Goal: Task Accomplishment & Management: Use online tool/utility

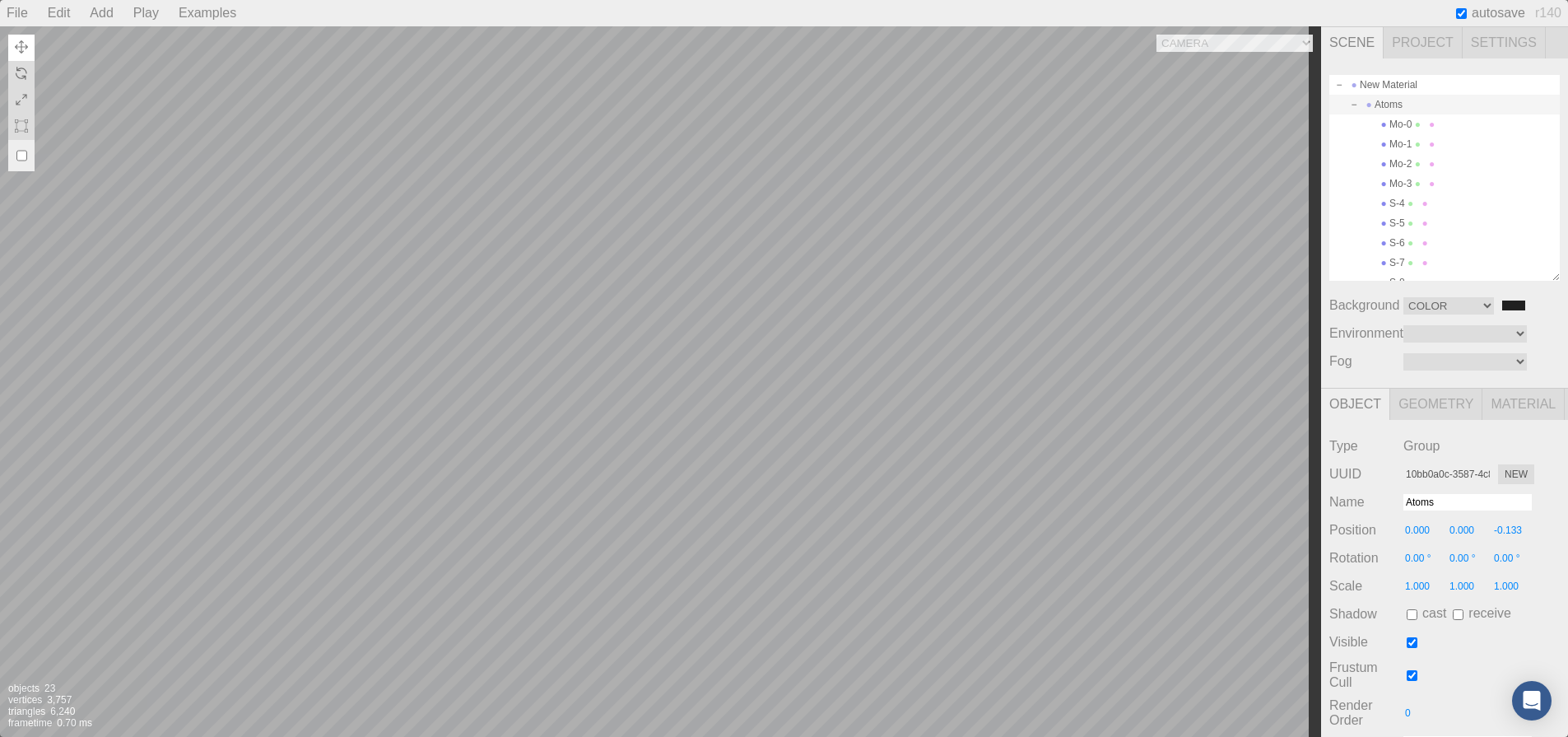
select select "Color"
click at [748, 387] on div "Camera OrthographicCamera PerspectiveCamera Objects 23 Vertices 3,757 Triangles…" at bounding box center [660, 381] width 1321 height 710
type input "-1.579"
type input "-0.067"
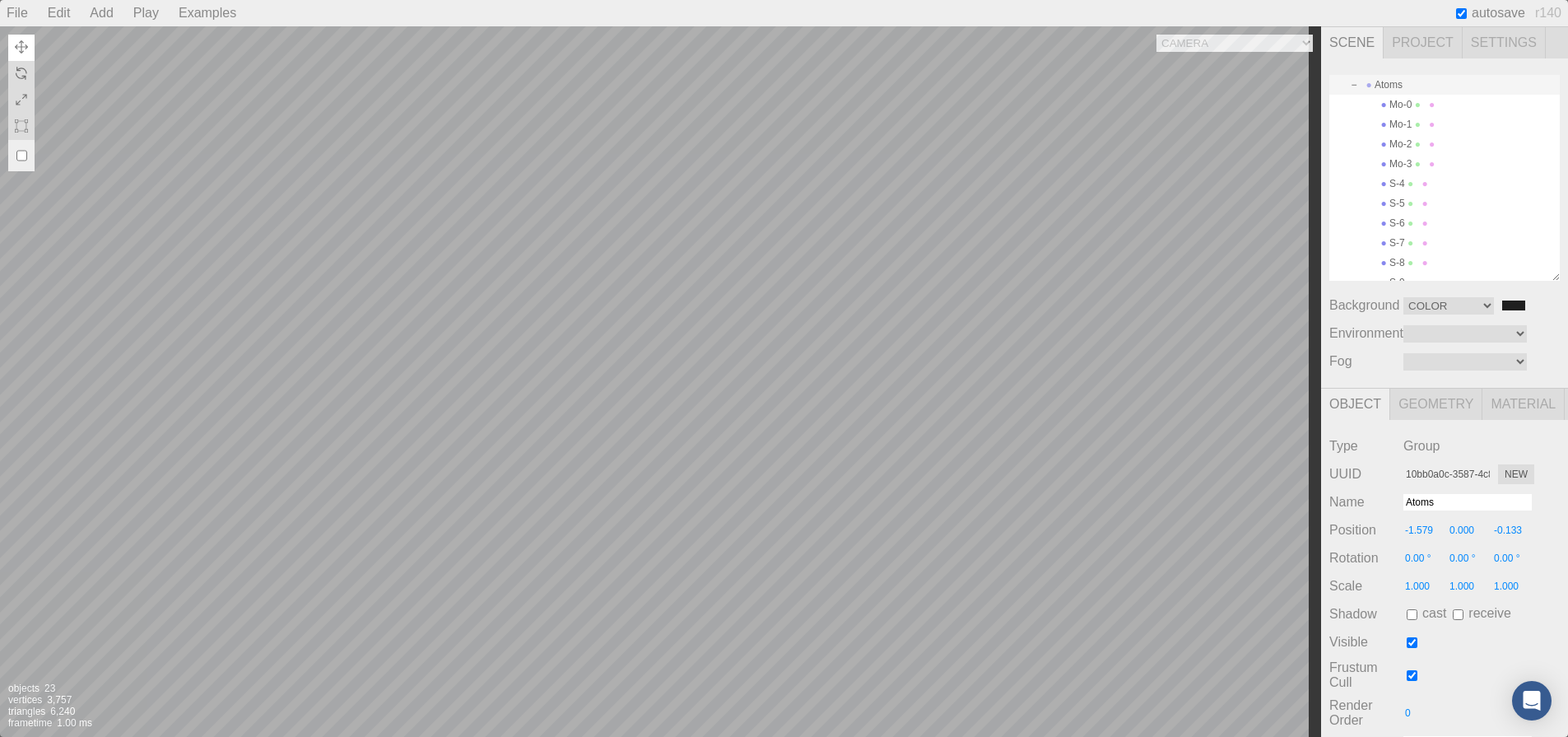
type input "-0.301"
type input "0.00 °"
click at [745, 397] on div "Camera OrthographicCamera PerspectiveCamera Objects 23 Vertices 3,757 Triangles…" at bounding box center [660, 381] width 1321 height 710
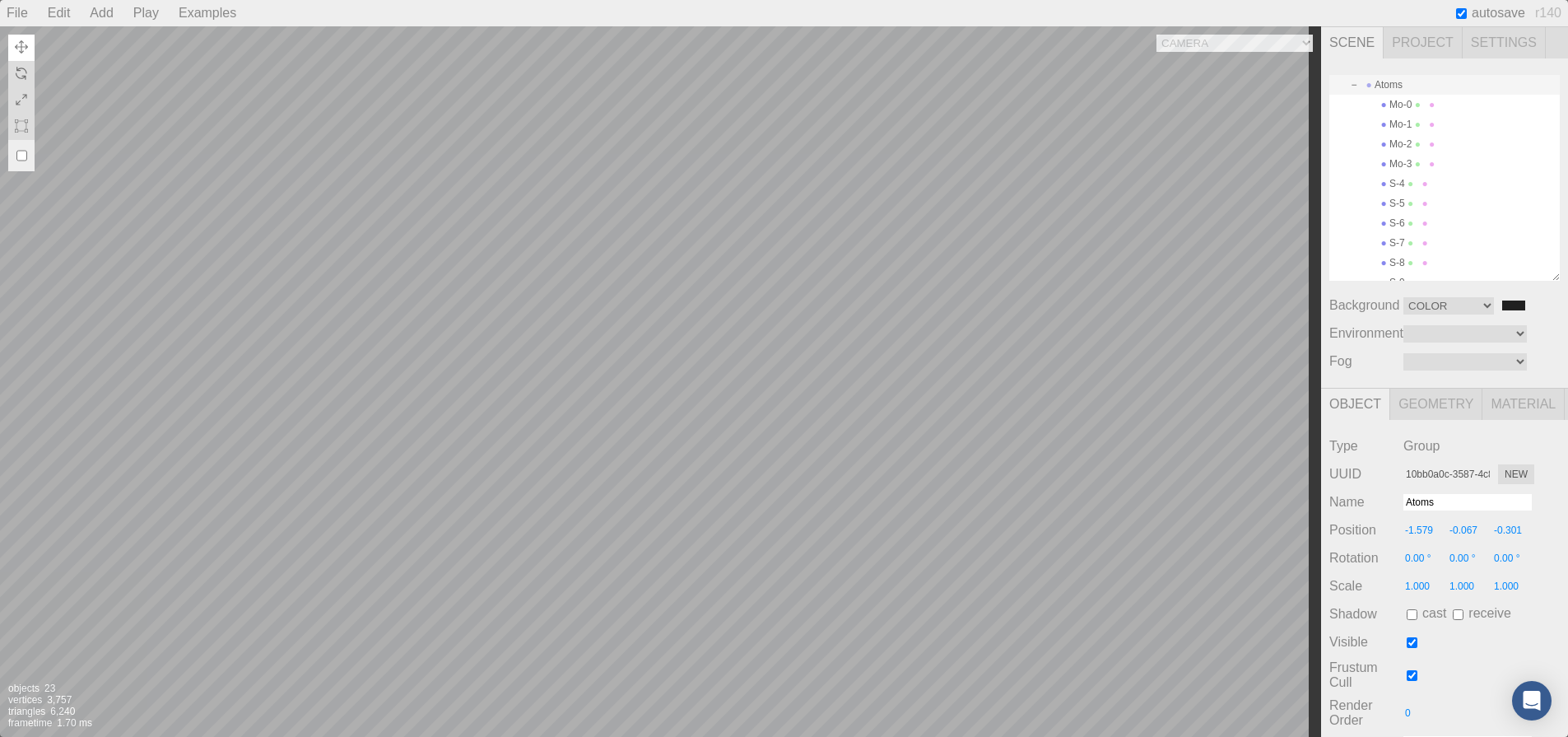
type input "-1.398"
type input "-0.056"
type input "-0.324"
type input "0.00 °"
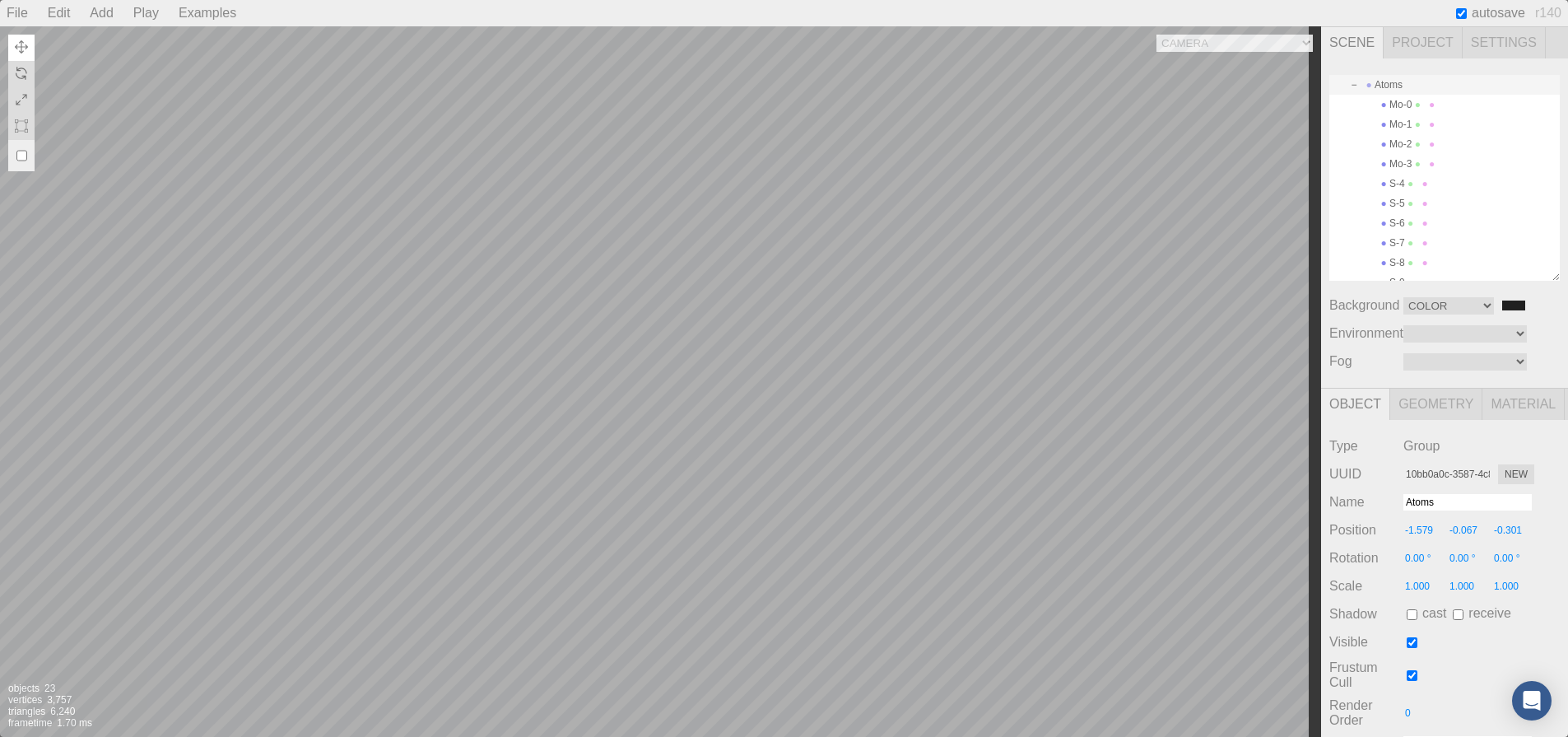
type input "0.00 °"
click at [749, 298] on div "Camera OrthographicCamera PerspectiveCamera Objects 23 Vertices 3,757 Triangles…" at bounding box center [660, 381] width 1321 height 710
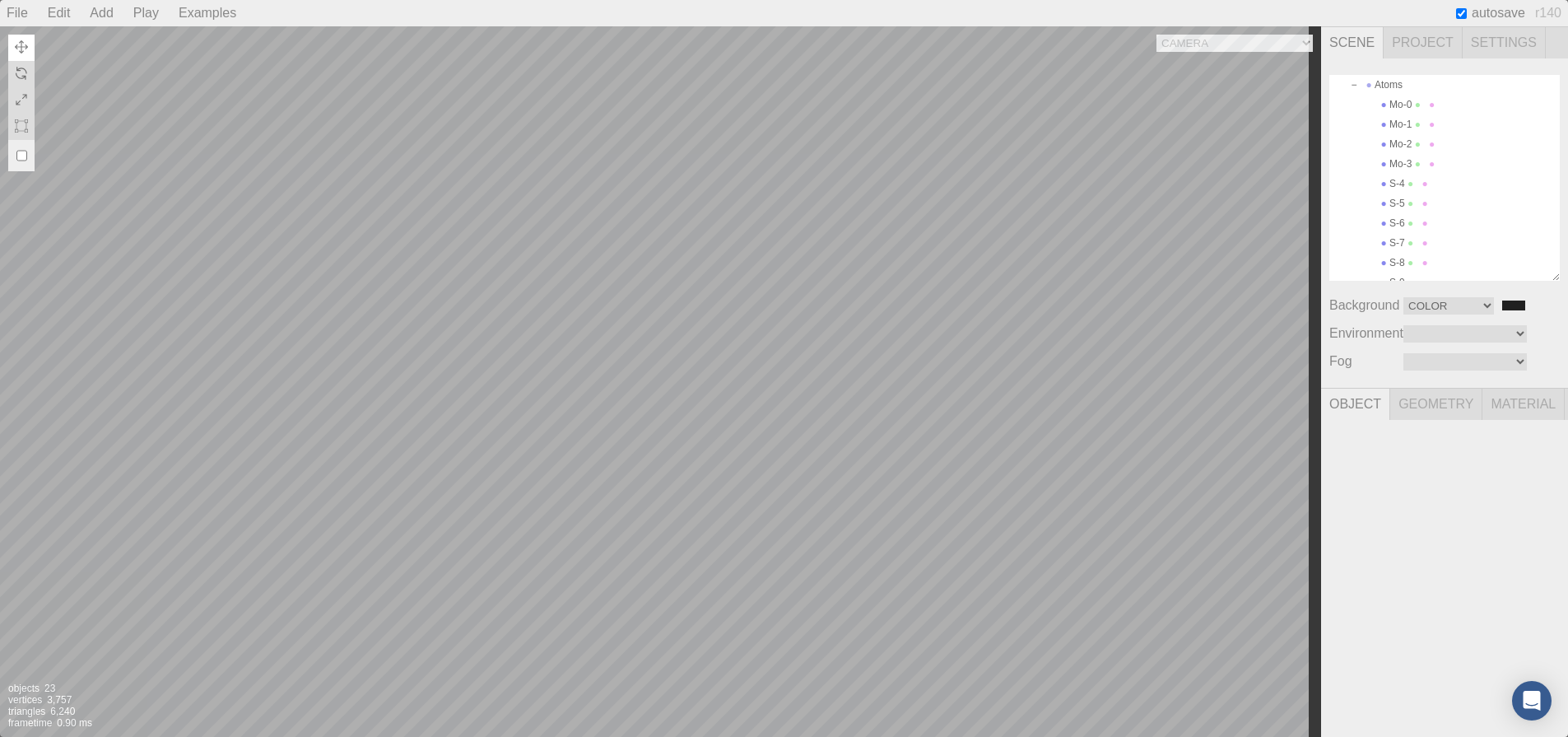
click at [505, 208] on div "Camera OrthographicCamera PerspectiveCamera Objects 23 Vertices 3,757 Triangles…" at bounding box center [660, 381] width 1321 height 710
click at [656, 404] on div "Camera OrthographicCamera PerspectiveCamera Objects 23 Vertices 3,757 Triangles…" at bounding box center [660, 381] width 1321 height 710
click at [886, 314] on div "Camera OrthographicCamera PerspectiveCamera Objects 23 Vertices 3,757 Triangles…" at bounding box center [660, 381] width 1321 height 710
click at [1357, 104] on span at bounding box center [1354, 104] width 12 height 12
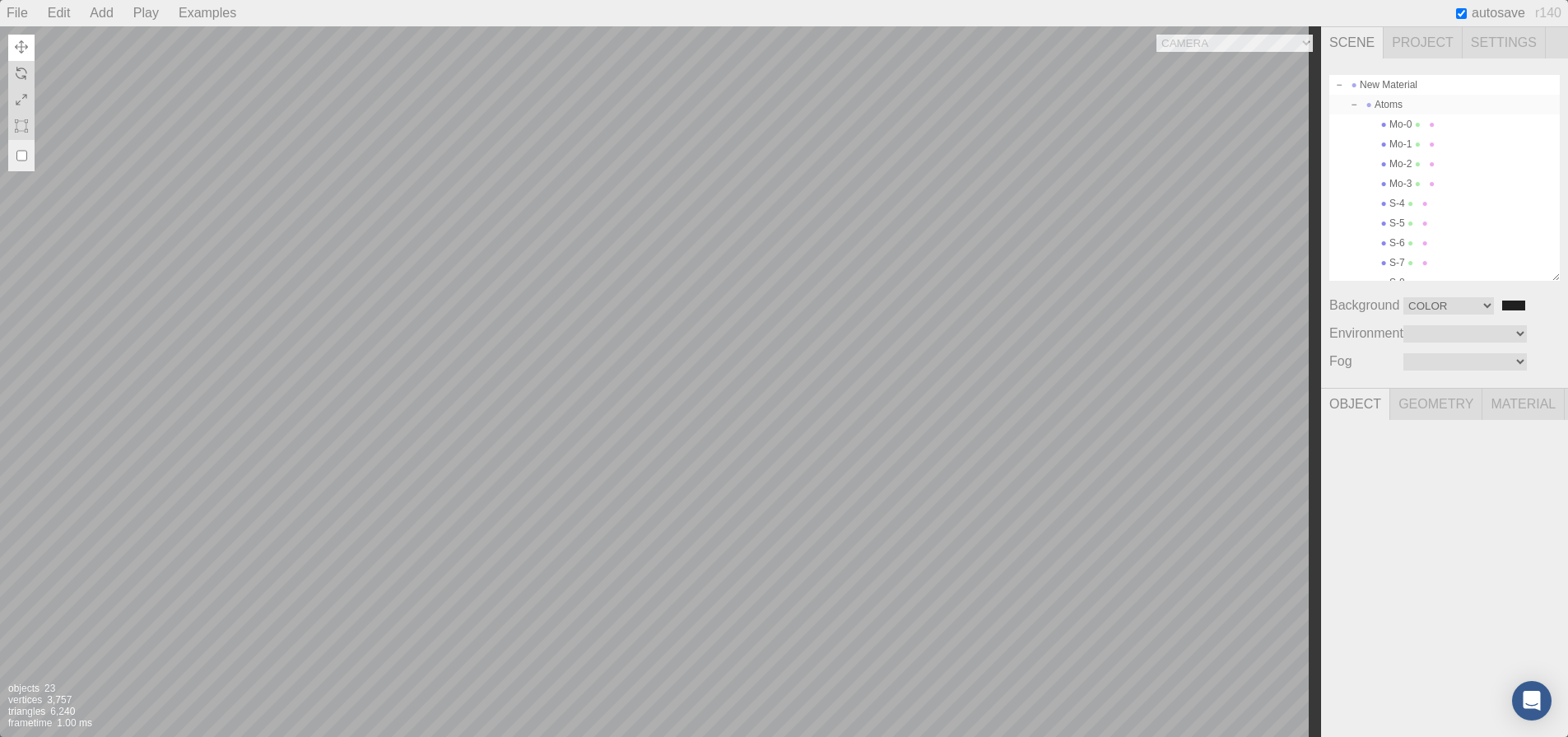
type input "0.00 °"
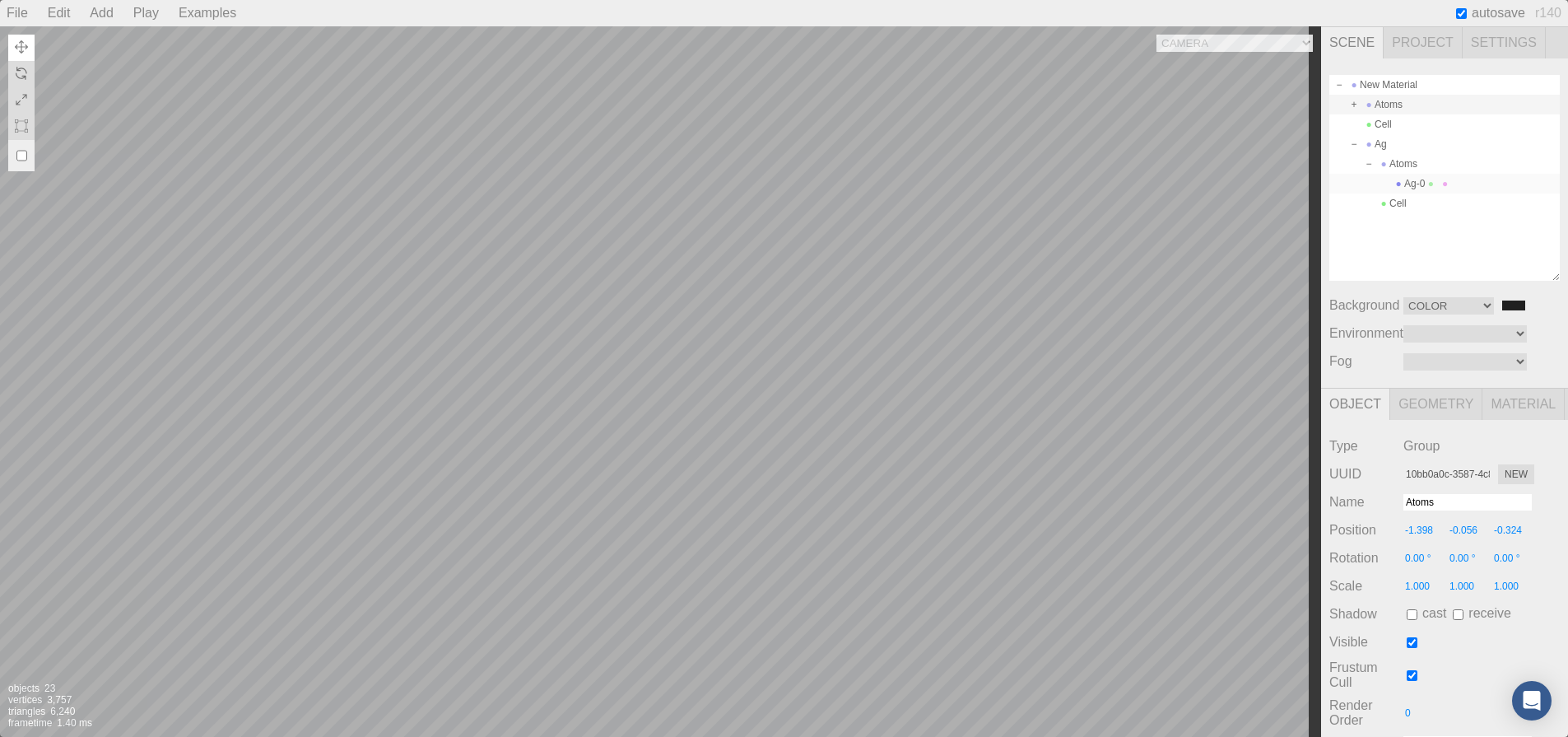
click at [1400, 192] on div "Ag-0" at bounding box center [1444, 183] width 230 height 20
type input "afea0f25-9214-45bb-ad35-1c082c4ec3a5"
type input "Ag-0"
type input "-0.000"
type input "1.681"
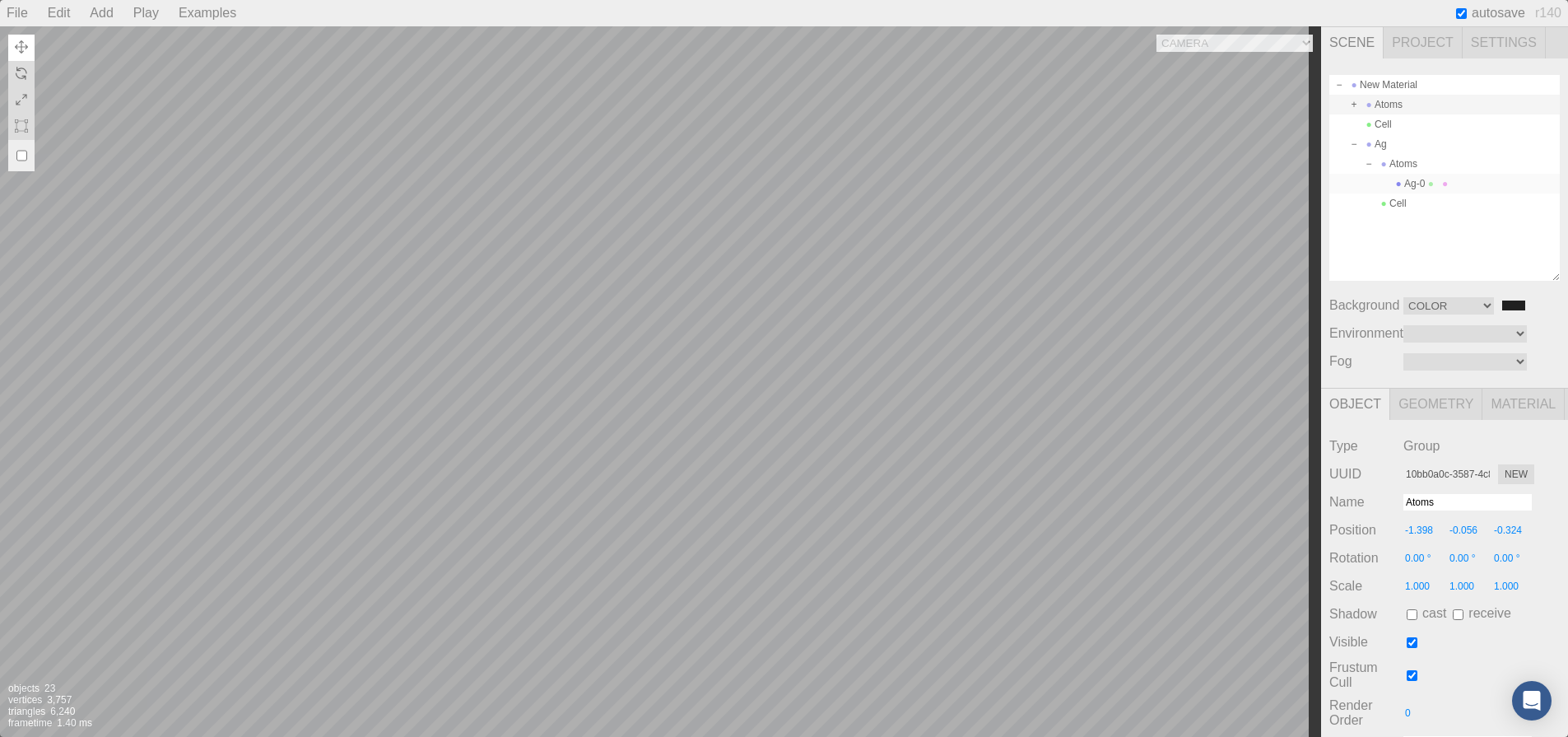
type input "2.366"
type input "0.00 °"
type input "0.300"
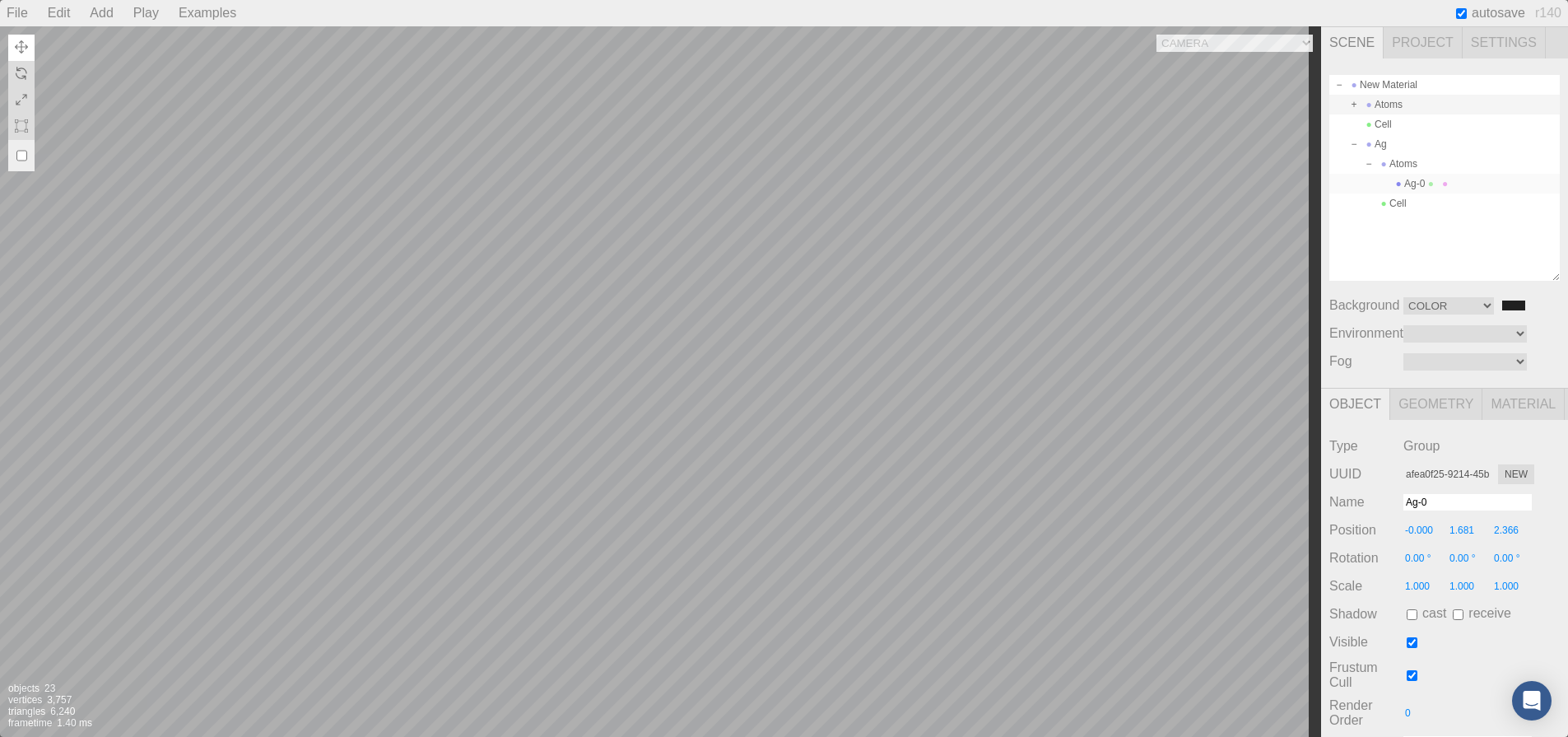
type input "0.300"
type textarea "{ "symbolWithLabel": "Ag", "atomicIndex": 0 }"
click at [671, 234] on div "Camera OrthographicCamera PerspectiveCamera Objects 23 Vertices 3,757 Triangles…" at bounding box center [660, 381] width 1321 height 710
click at [554, 158] on div "Camera OrthographicCamera PerspectiveCamera Objects 23 Vertices 3,757 Triangles…" at bounding box center [660, 381] width 1321 height 710
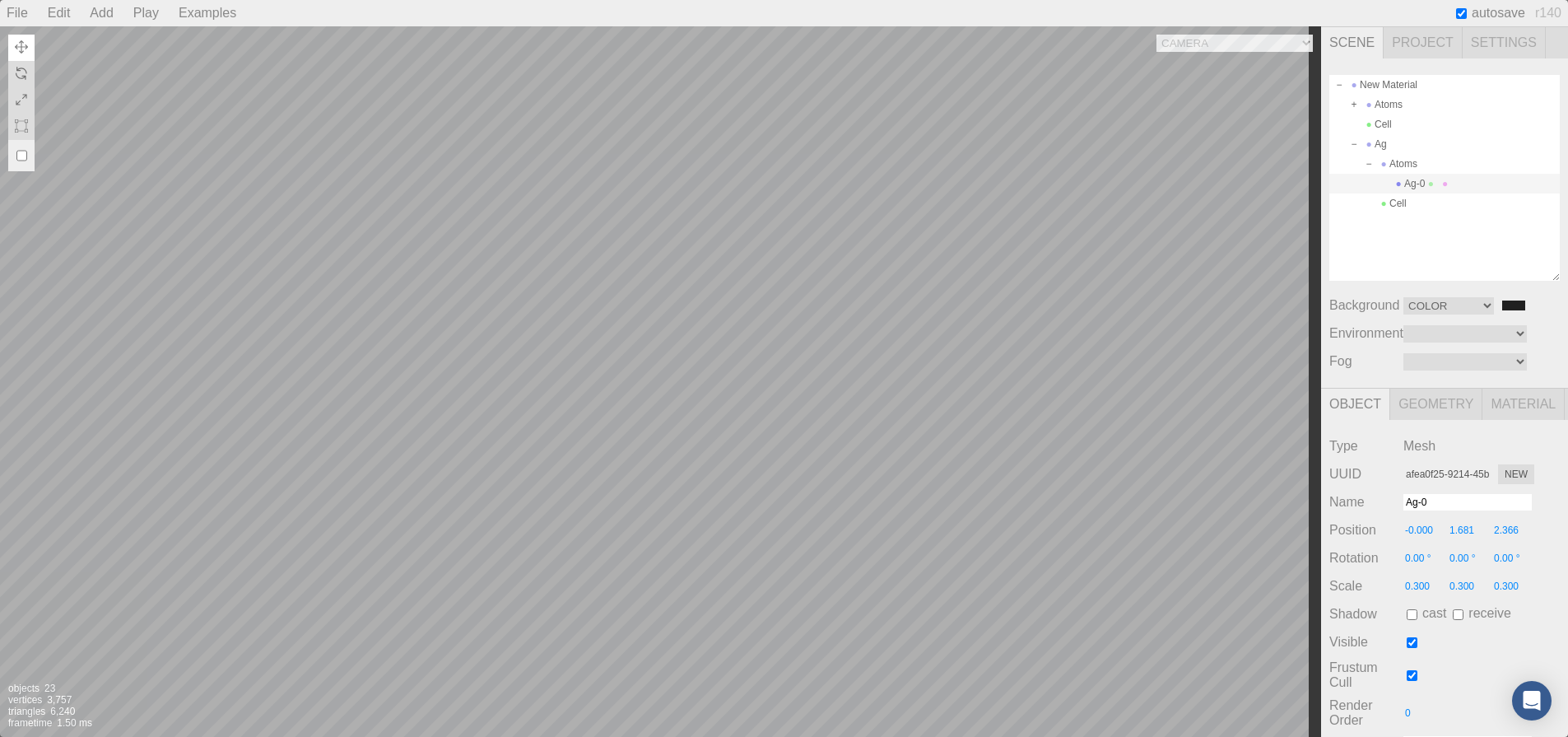
click at [898, 239] on div "Camera OrthographicCamera PerspectiveCamera Objects 23 Vertices 3,757 Triangles…" at bounding box center [660, 381] width 1321 height 710
click at [542, 197] on div "Camera OrthographicCamera PerspectiveCamera Objects 23 Vertices 3,757 Triangles…" at bounding box center [660, 381] width 1321 height 710
click at [798, 233] on div "Camera OrthographicCamera PerspectiveCamera Objects 23 Vertices 3,757 Triangles…" at bounding box center [660, 381] width 1321 height 710
click at [1374, 89] on div "New Material" at bounding box center [1444, 85] width 230 height 20
click at [923, 384] on div "Camera OrthographicCamera PerspectiveCamera Objects 23 Vertices 3,757 Triangles…" at bounding box center [660, 381] width 1321 height 710
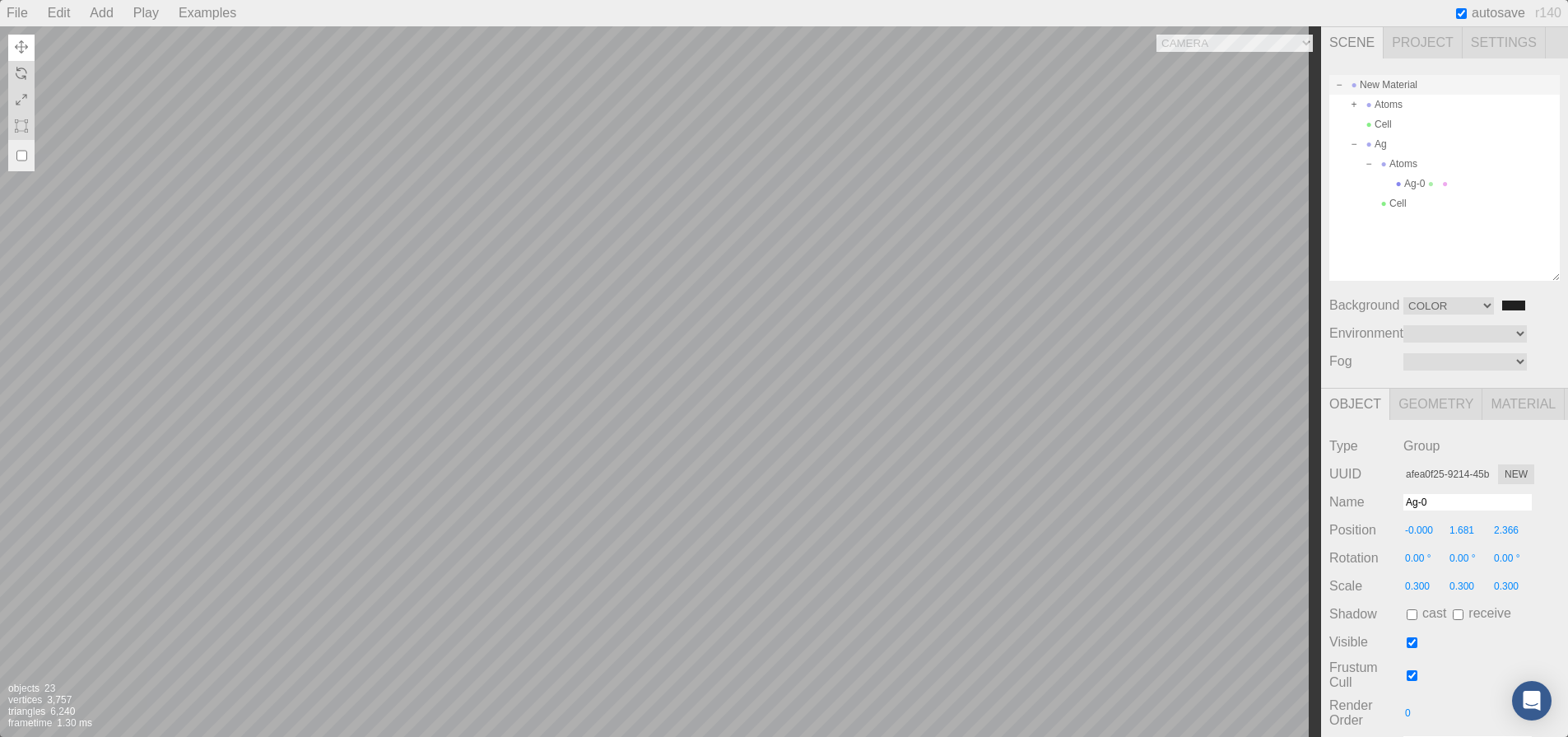
click at [890, 417] on div "Camera OrthographicCamera PerspectiveCamera Objects 23 Vertices 3,757 Triangles…" at bounding box center [660, 381] width 1321 height 710
click at [715, 283] on div "Camera OrthographicCamera PerspectiveCamera Objects 23 Vertices 3,757 Triangles…" at bounding box center [660, 381] width 1321 height 710
click at [892, 306] on div "Camera OrthographicCamera PerspectiveCamera Objects 23 Vertices 3,757 Triangles…" at bounding box center [660, 381] width 1321 height 710
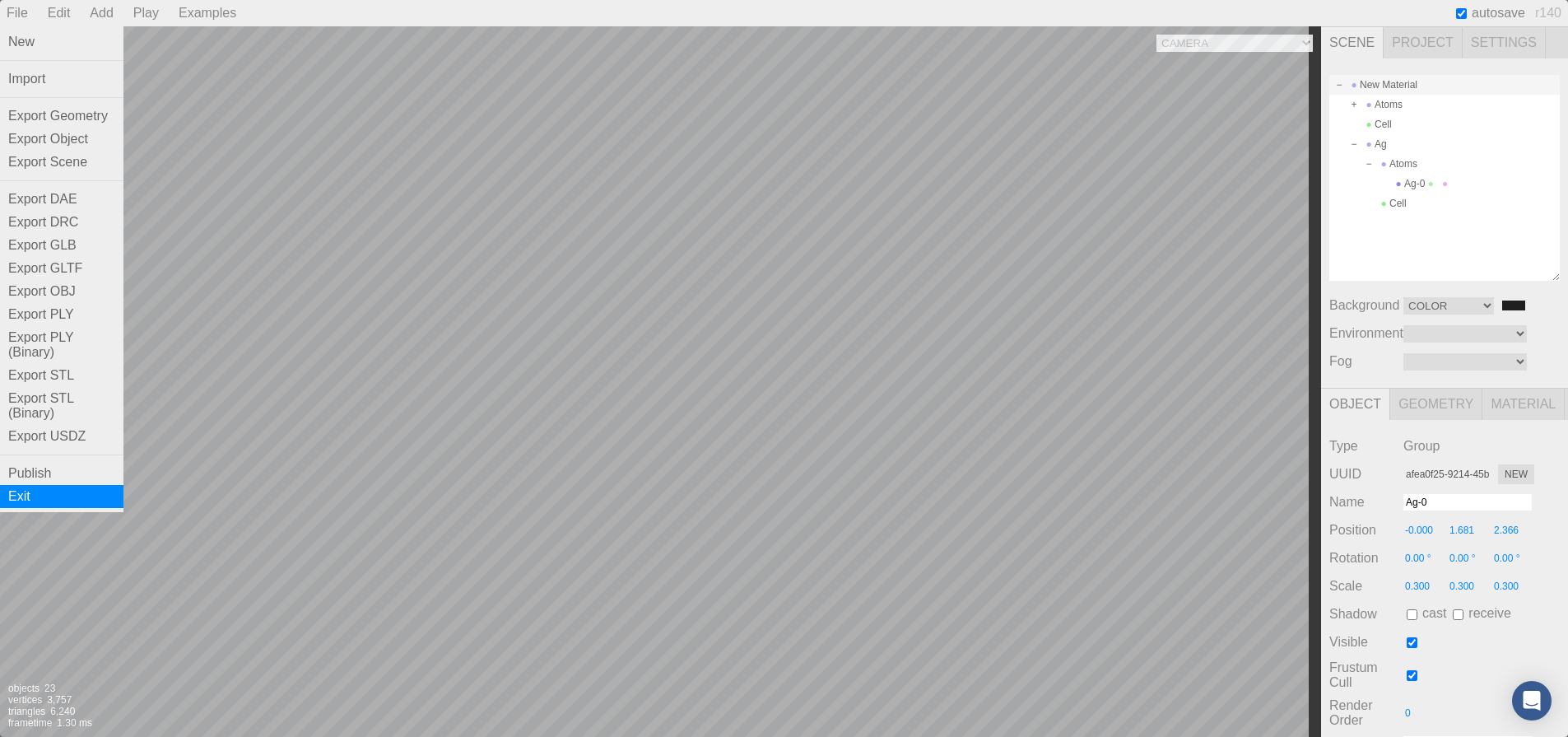
click at [45, 500] on div "Exit" at bounding box center [61, 496] width 123 height 23
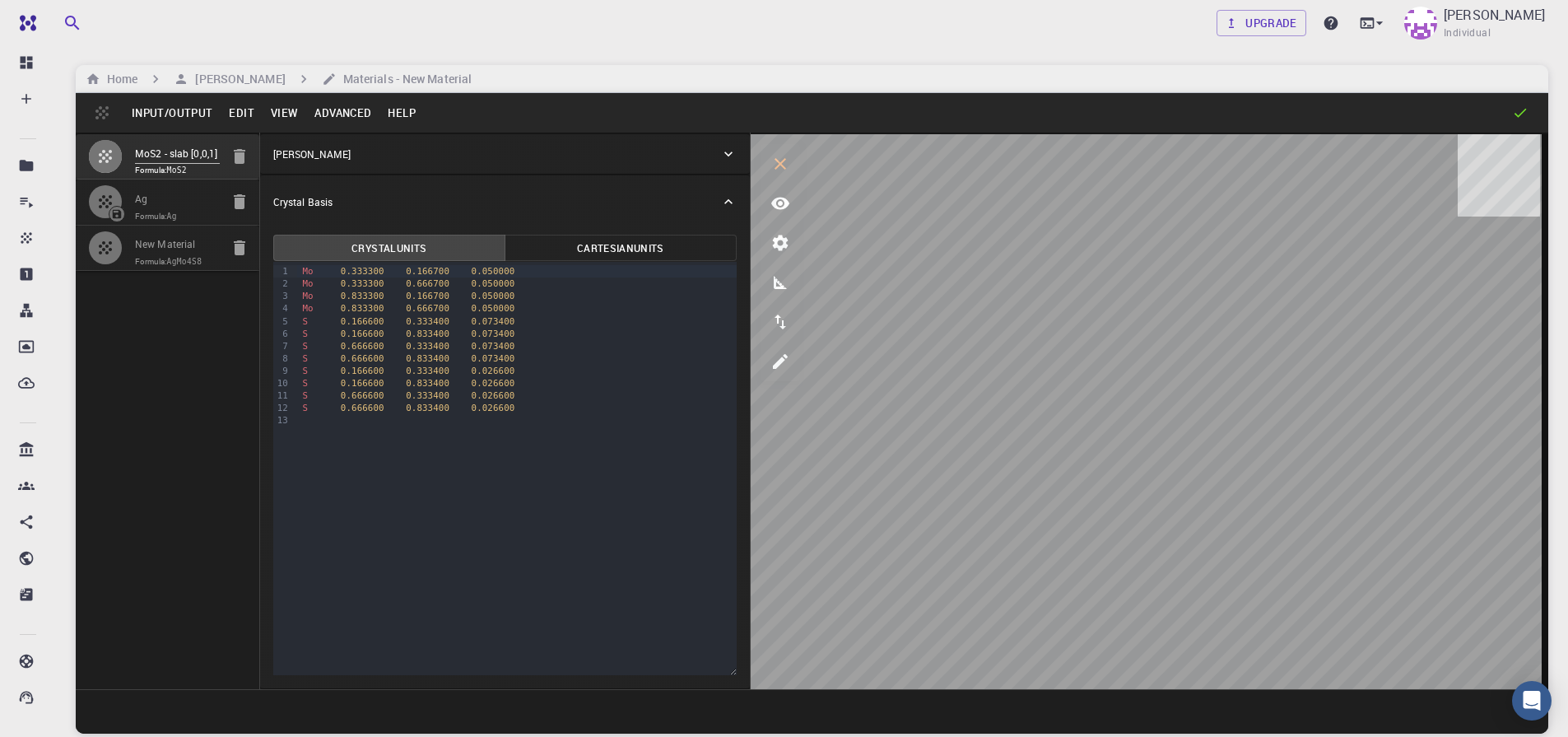
click at [158, 255] on span "Formula: AgMo4S8" at bounding box center [177, 261] width 85 height 13
type input "6.384500026702881"
type input "6.384440981957711"
type input "66.8915023803711"
type input "119.99978709493834"
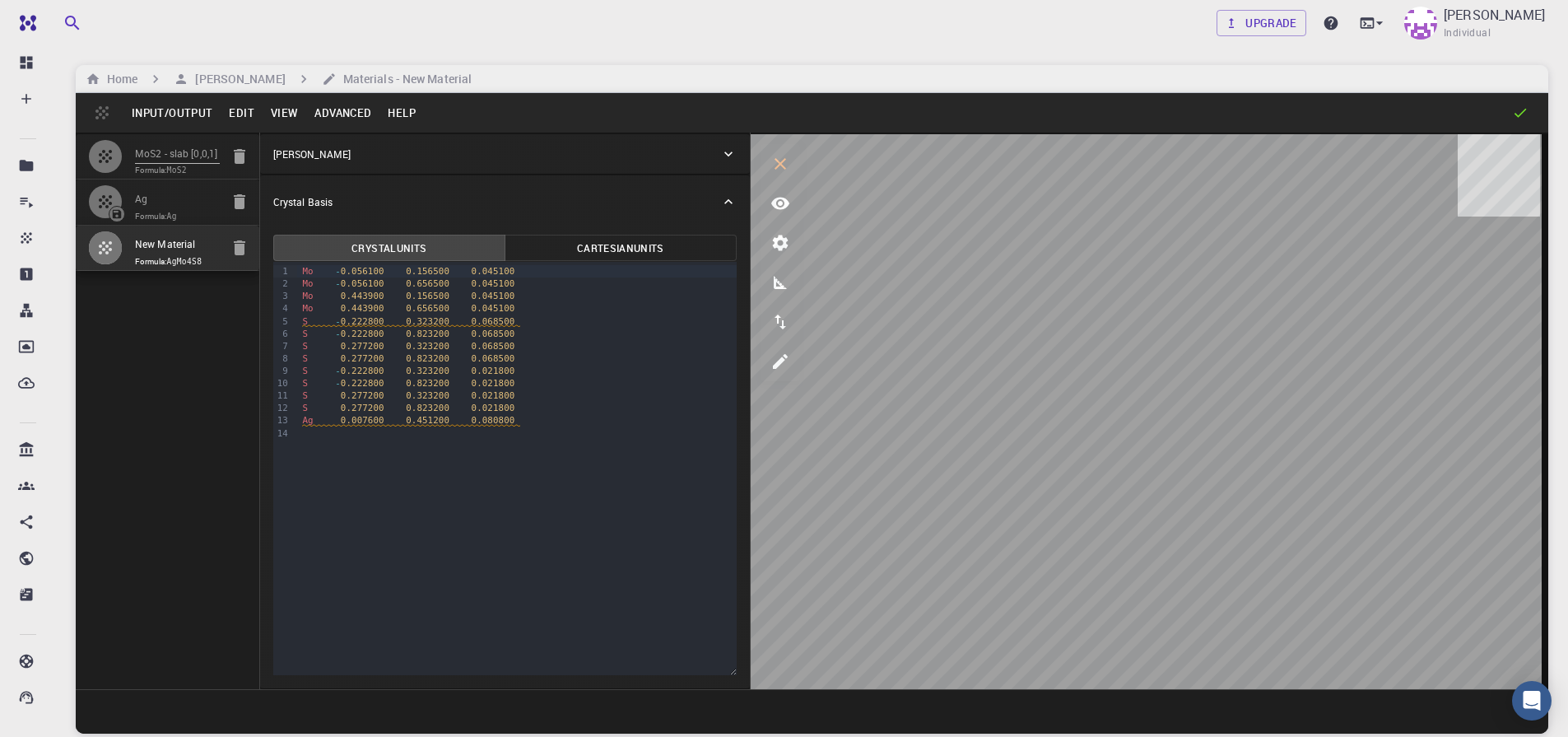
click at [589, 400] on div "S 0.277200 0.323200 0.021800" at bounding box center [516, 395] width 438 height 13
click at [350, 335] on span "0.222800" at bounding box center [362, 333] width 43 height 11
click at [459, 468] on div "99 1 2 3 4 5 6 7 8 9 10 11 12 13 14 › Mo - 0.056100 0.156500 0.045100 Mo - 0.05…" at bounding box center [504, 468] width 463 height 413
click at [238, 246] on icon "button" at bounding box center [239, 247] width 12 height 15
type input "HEX"
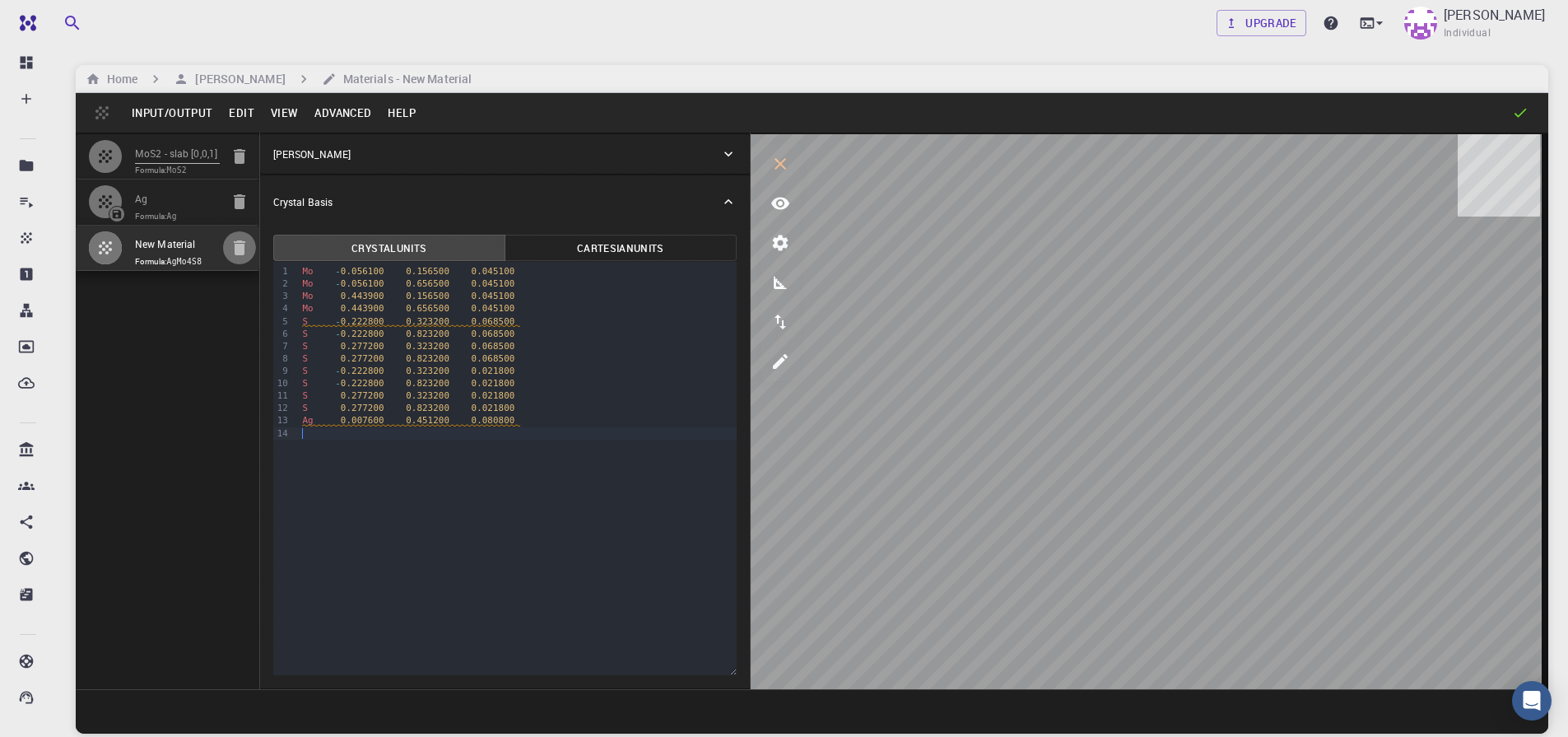
type input "2.91113147"
type input "9.46370874"
type input "119.99999999999999"
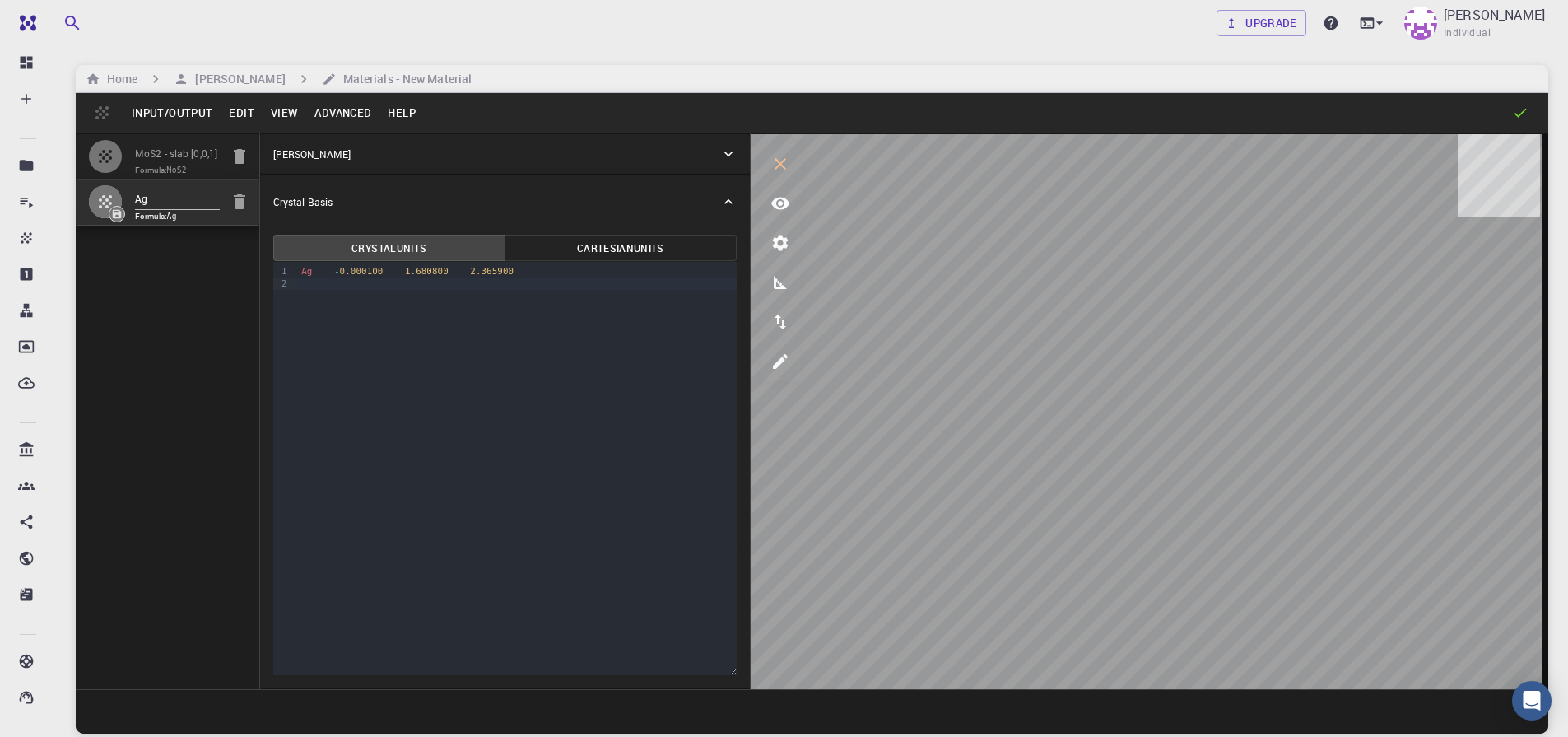
click at [182, 169] on code "MoS2" at bounding box center [177, 169] width 20 height 9
type input "TRI"
type input "6.3845"
type input "6.384441060108551"
type input "66.89150000000001"
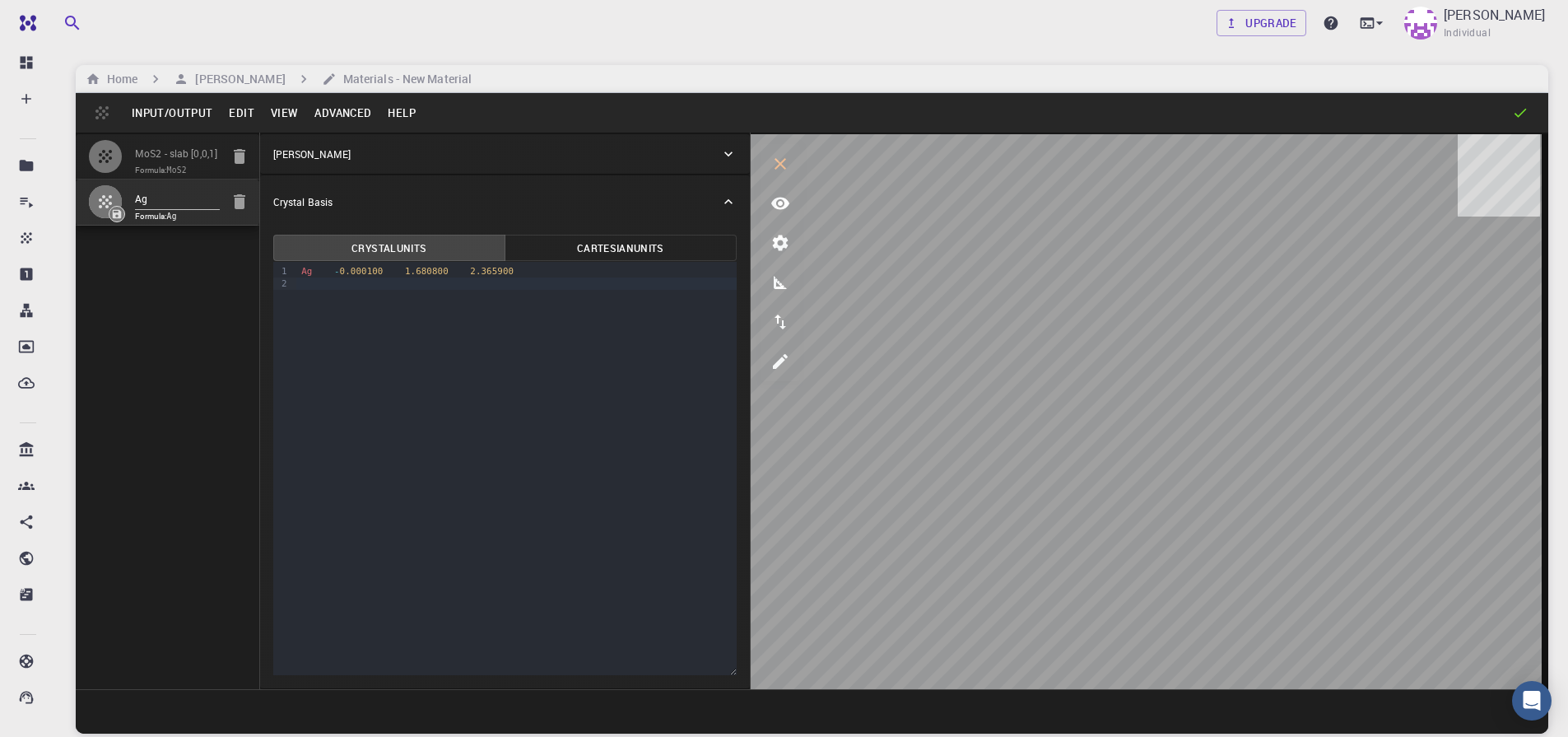
type input "119.99978725529942"
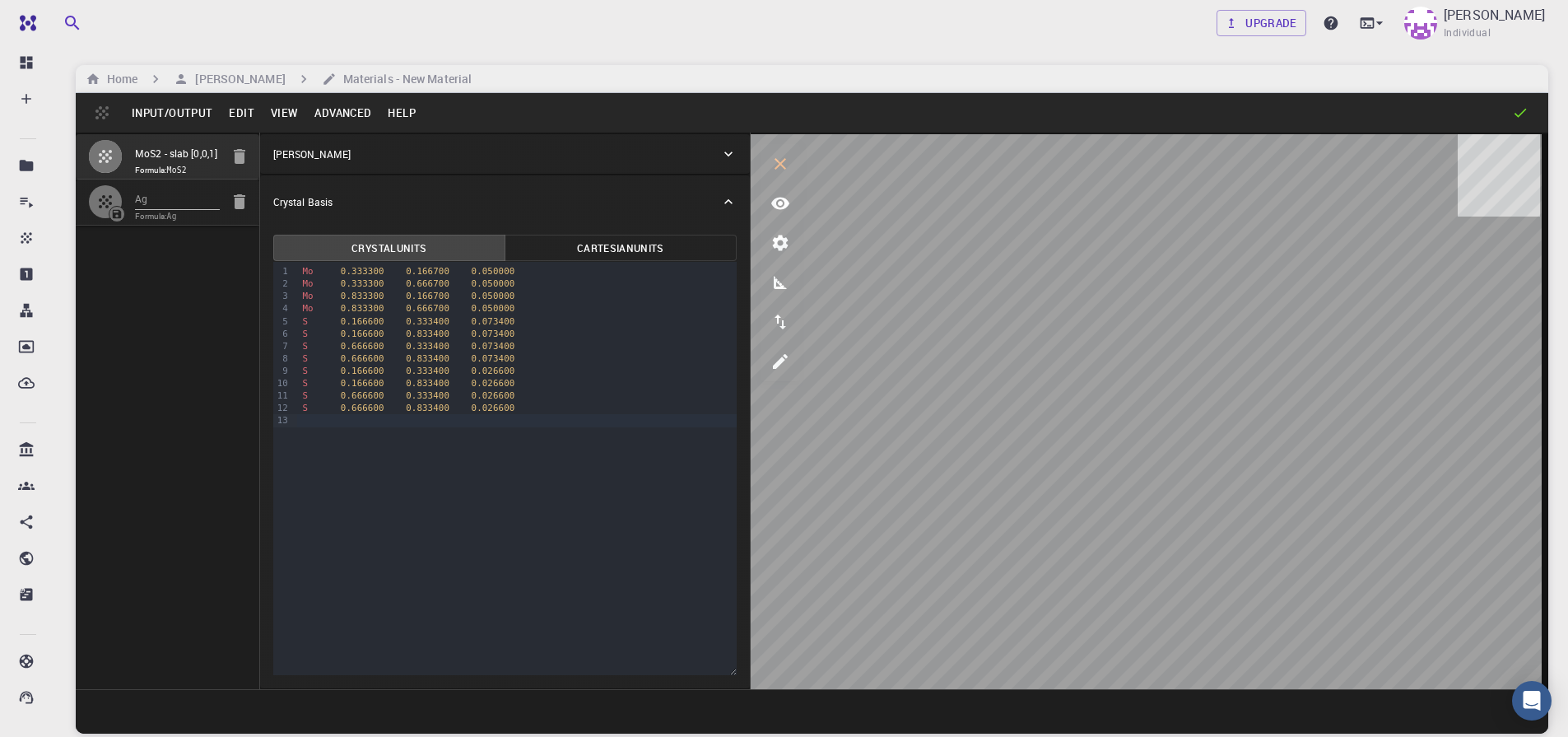
click at [273, 111] on button "View" at bounding box center [285, 112] width 44 height 27
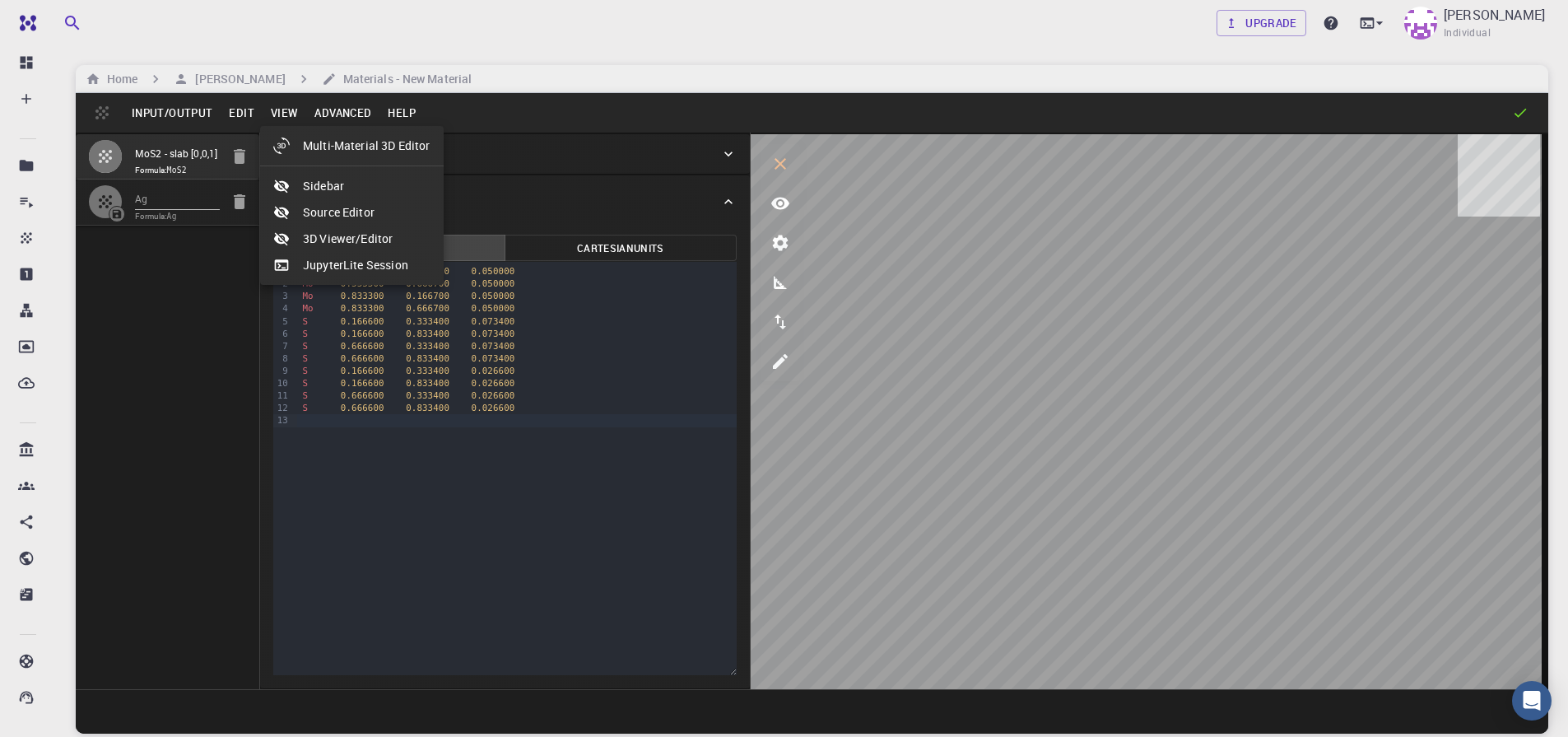
click at [309, 144] on li "Multi-Material 3D Editor" at bounding box center [352, 146] width 183 height 27
select select "Color"
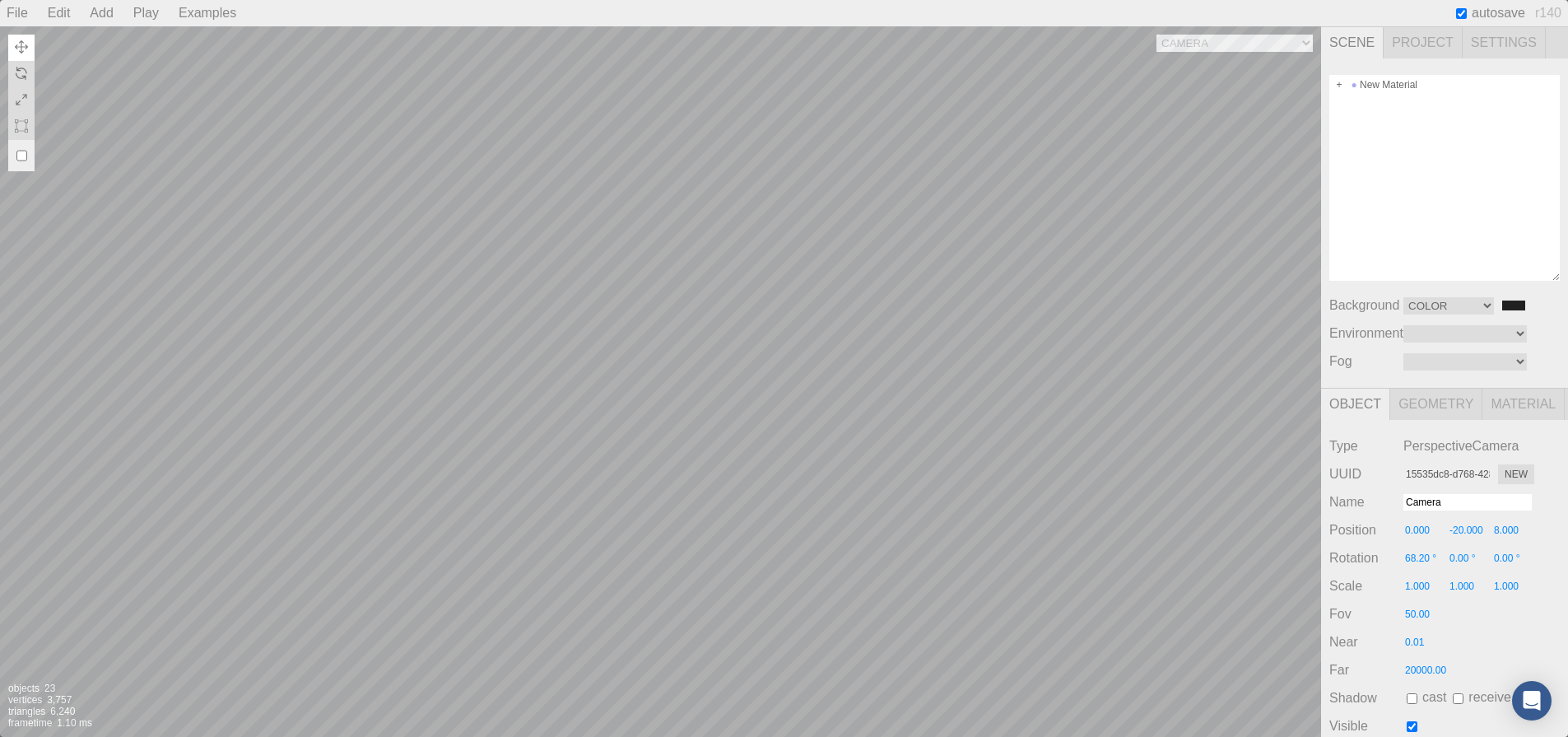
click at [1031, 253] on div "Camera OrthographicCamera PerspectiveCamera Objects 23 Vertices 3,757 Triangles…" at bounding box center [660, 381] width 1321 height 710
click at [880, 232] on div "Camera OrthographicCamera PerspectiveCamera Objects 23 Vertices 3,757 Triangles…" at bounding box center [660, 381] width 1321 height 710
click at [1374, 88] on div "New Material" at bounding box center [1444, 85] width 230 height 20
click at [1337, 88] on span at bounding box center [1339, 85] width 12 height 12
click at [1387, 146] on div "Ag" at bounding box center [1444, 144] width 230 height 20
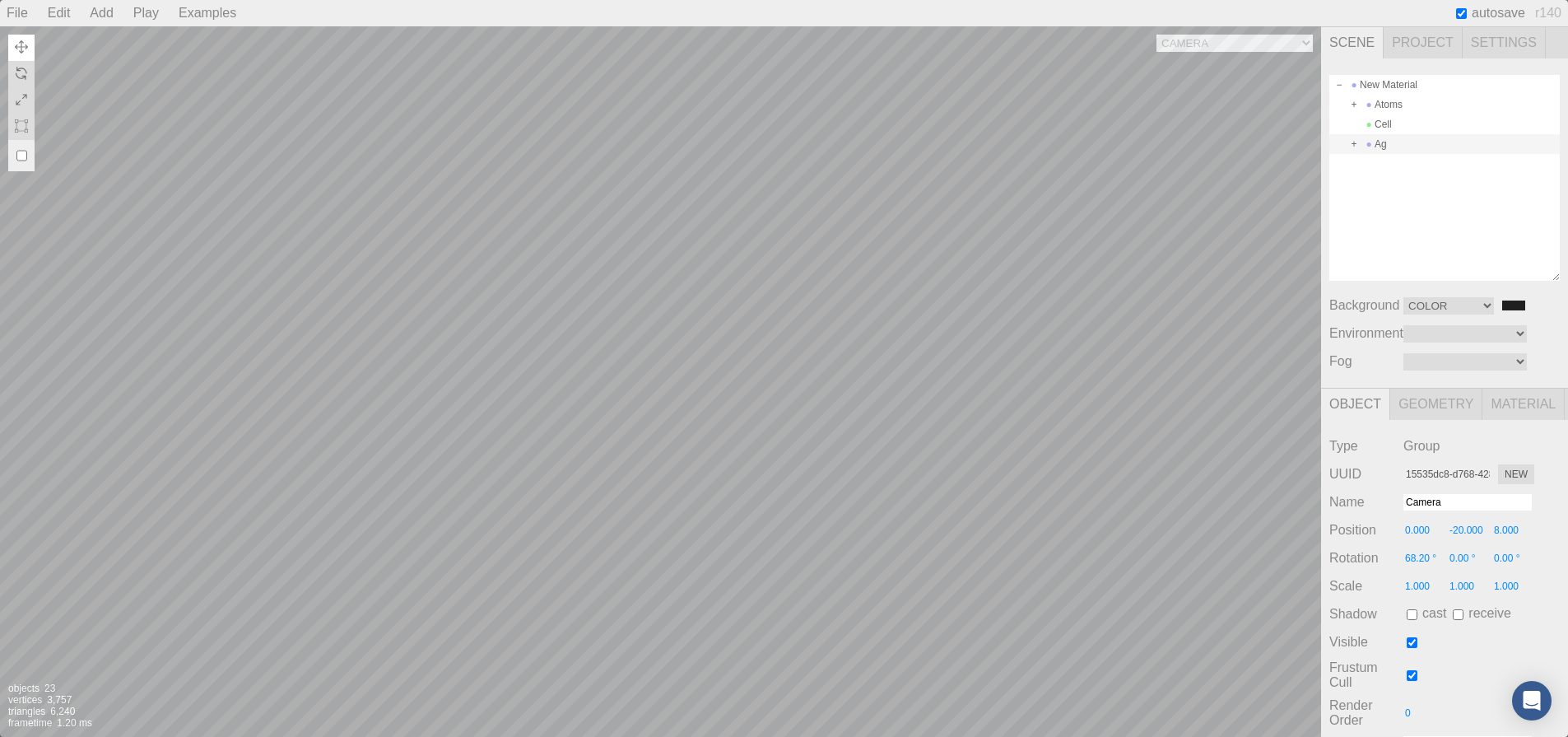
click at [718, 375] on div "Camera OrthographicCamera PerspectiveCamera Objects 23 Vertices 3,757 Triangles…" at bounding box center [660, 381] width 1321 height 710
click at [1130, 358] on div "Camera OrthographicCamera PerspectiveCamera Objects 23 Vertices 3,757 Triangles…" at bounding box center [660, 381] width 1321 height 710
click at [1353, 147] on span at bounding box center [1354, 144] width 12 height 12
click at [1391, 159] on div "Atoms" at bounding box center [1444, 164] width 230 height 20
click at [718, 237] on div "Camera OrthographicCamera PerspectiveCamera Objects 23 Vertices 3,757 Triangles…" at bounding box center [660, 381] width 1321 height 710
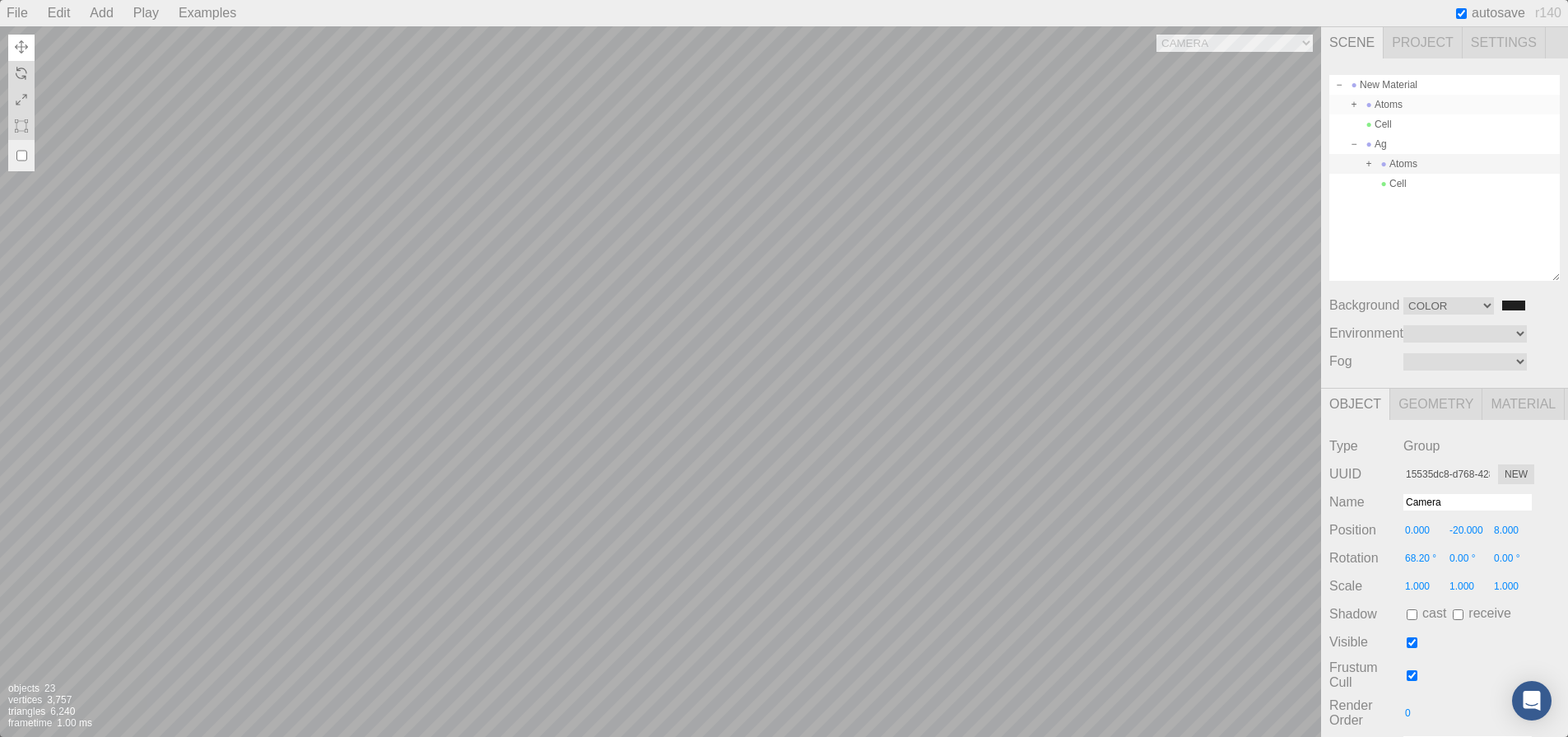
click at [1428, 101] on div "Atoms" at bounding box center [1444, 104] width 230 height 20
click at [1222, 313] on div "Camera OrthographicCamera PerspectiveCamera Objects 23 Vertices 3,757 Triangles…" at bounding box center [660, 381] width 1321 height 710
click at [1385, 90] on div "New Material" at bounding box center [1444, 85] width 230 height 20
click at [955, 307] on div "Camera OrthographicCamera PerspectiveCamera Objects 23 Vertices 3,757 Triangles…" at bounding box center [660, 381] width 1321 height 710
click at [920, 418] on div "Camera OrthographicCamera PerspectiveCamera Objects 23 Vertices 3,757 Triangles…" at bounding box center [660, 381] width 1321 height 710
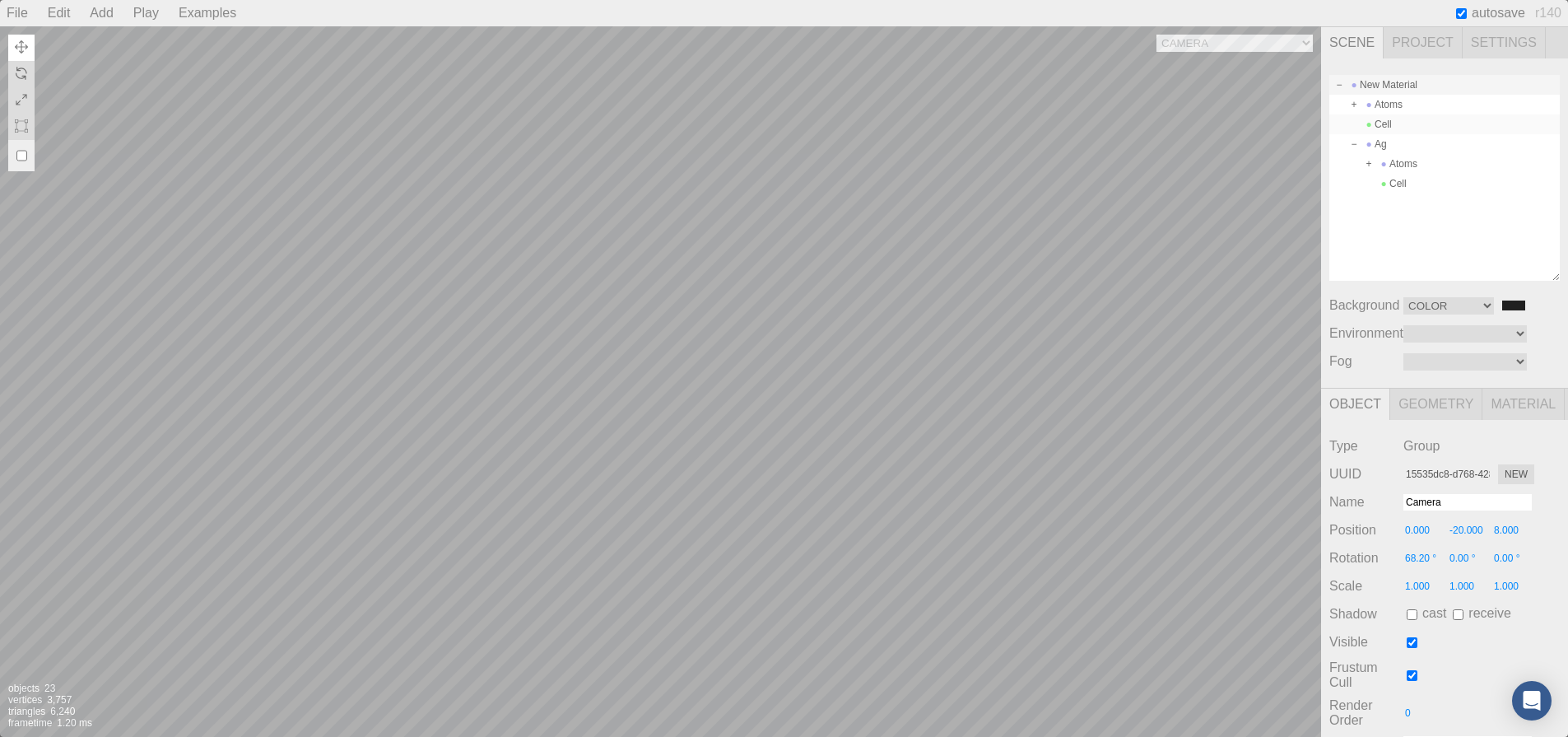
click at [1420, 128] on div "Cell" at bounding box center [1444, 124] width 230 height 20
click at [1402, 182] on div "Cell" at bounding box center [1444, 183] width 230 height 20
click at [1399, 118] on div "Cell" at bounding box center [1444, 124] width 230 height 20
click at [1098, 356] on div "Camera OrthographicCamera PerspectiveCamera Objects 23 Vertices 3,757 Triangles…" at bounding box center [660, 381] width 1321 height 710
click at [1016, 273] on div "Camera OrthographicCamera PerspectiveCamera Objects 23 Vertices 3,757 Triangles…" at bounding box center [660, 381] width 1321 height 710
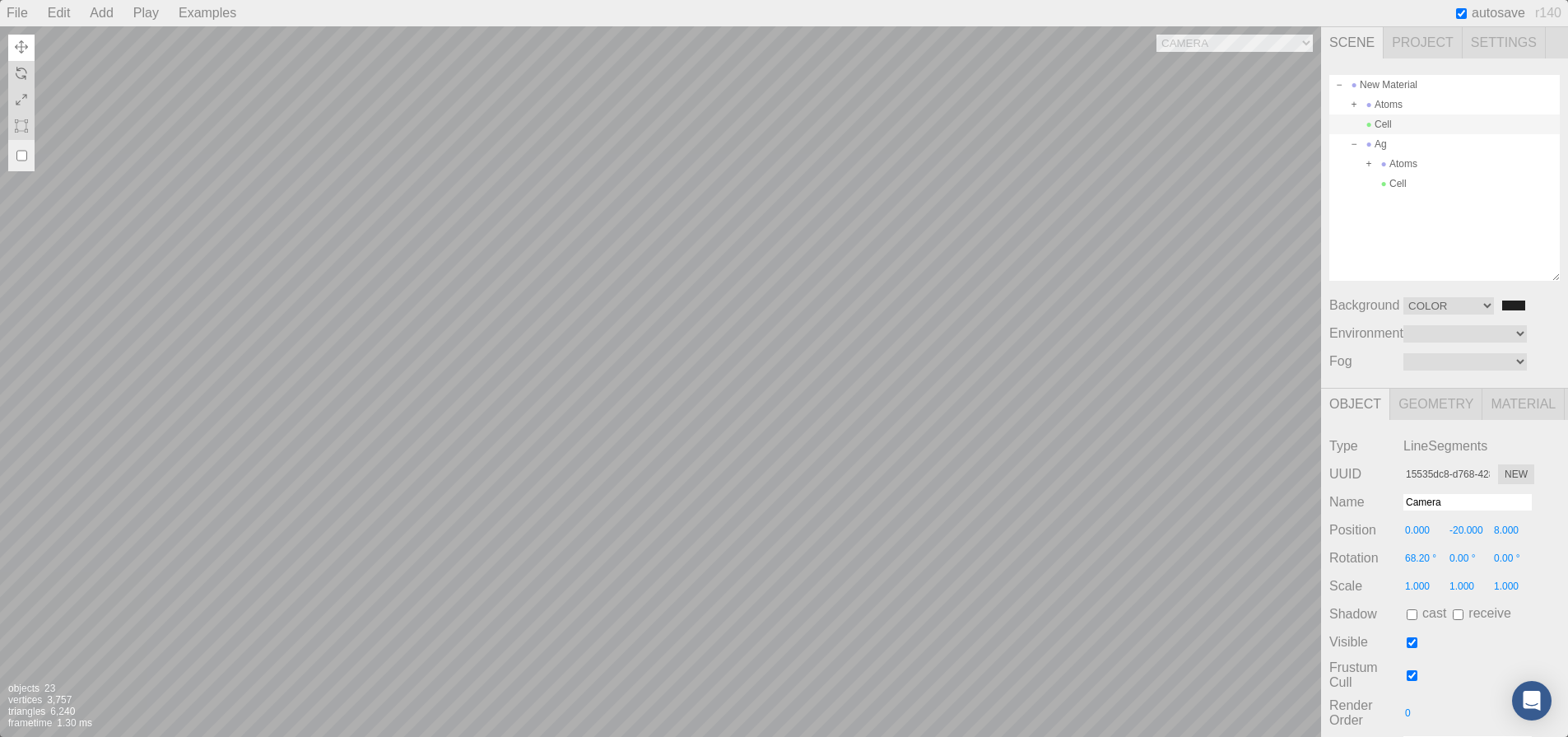
click at [772, 258] on div "Camera OrthographicCamera PerspectiveCamera Objects 23 Vertices 3,757 Triangles…" at bounding box center [660, 381] width 1321 height 710
click at [993, 330] on div "Camera OrthographicCamera PerspectiveCamera Objects 23 Vertices 3,757 Triangles…" at bounding box center [660, 381] width 1321 height 710
click at [879, 312] on div "Camera OrthographicCamera PerspectiveCamera Objects 23 Vertices 3,757 Triangles…" at bounding box center [660, 381] width 1321 height 710
click at [1395, 174] on div "Cell" at bounding box center [1444, 183] width 230 height 20
click at [1392, 128] on div "Cell" at bounding box center [1444, 124] width 230 height 20
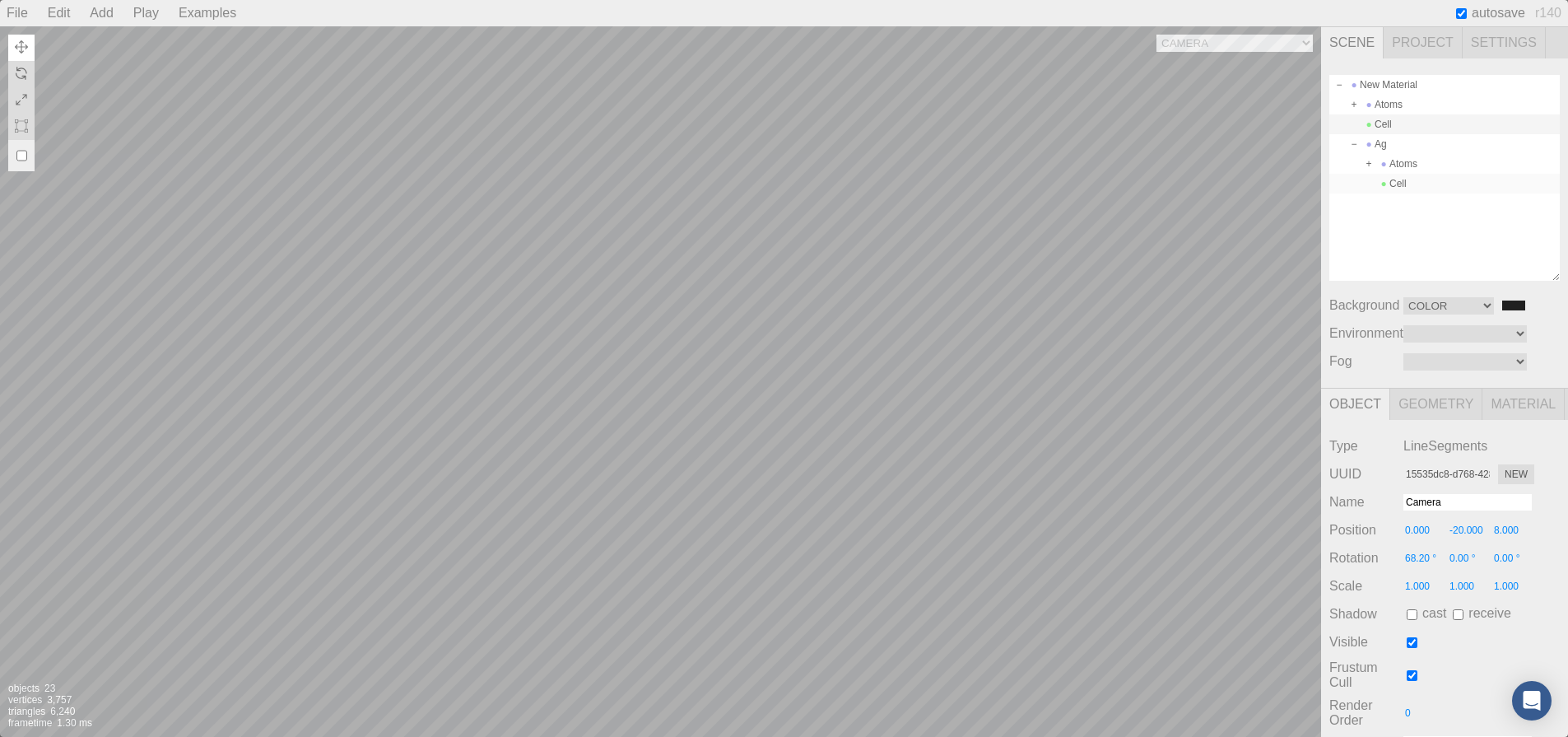
click at [1411, 180] on div "Cell" at bounding box center [1444, 183] width 230 height 20
click at [1399, 144] on div "Ag" at bounding box center [1444, 144] width 230 height 20
click at [1393, 115] on div "Cell" at bounding box center [1444, 124] width 230 height 20
click at [1093, 213] on div "Camera OrthographicCamera PerspectiveCamera Objects 23 Vertices 3,757 Triangles…" at bounding box center [660, 381] width 1321 height 710
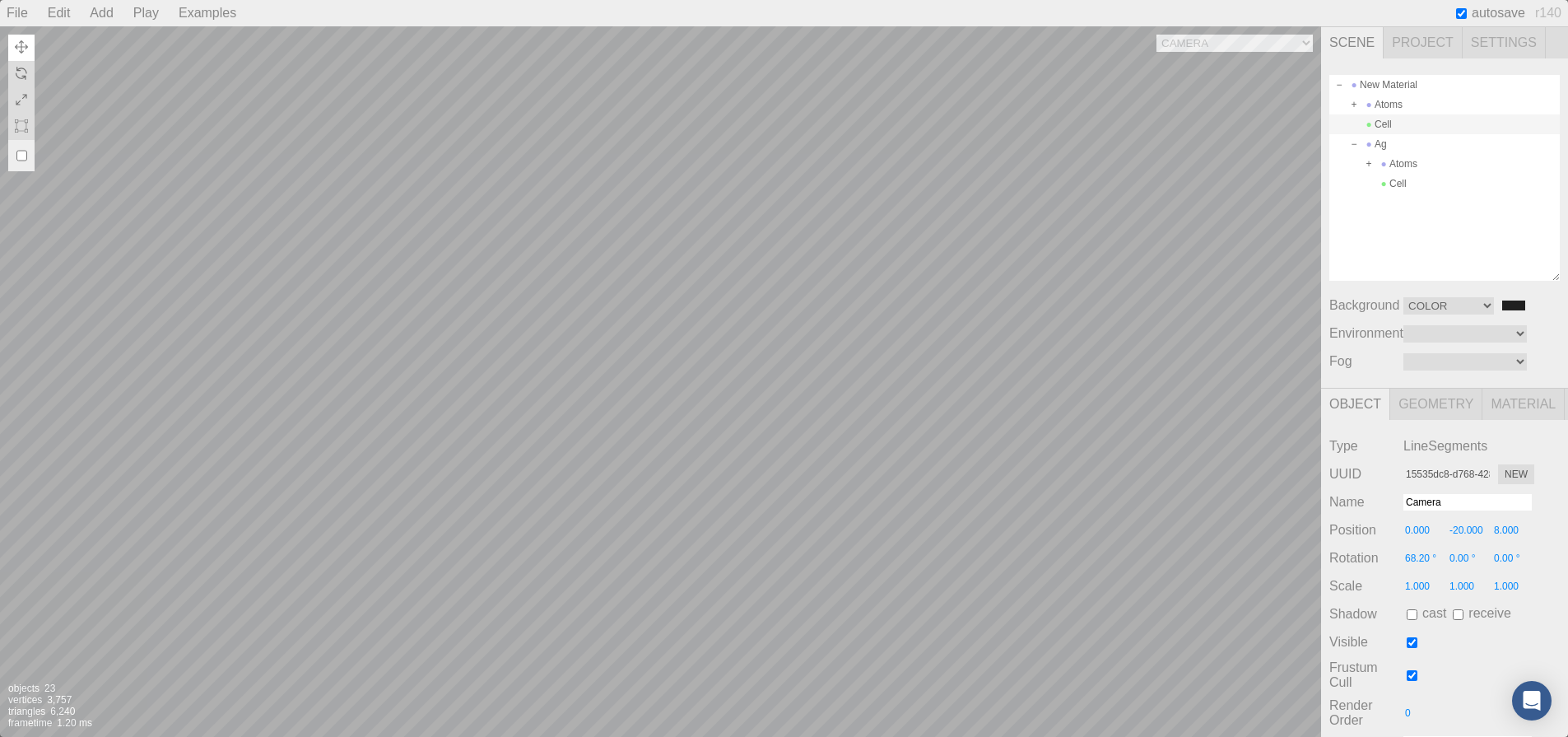
click at [994, 302] on div "Camera OrthographicCamera PerspectiveCamera Objects 23 Vertices 3,757 Triangles…" at bounding box center [660, 381] width 1321 height 710
click at [899, 240] on div "Camera OrthographicCamera PerspectiveCamera Objects 23 Vertices 3,757 Triangles…" at bounding box center [660, 381] width 1321 height 710
click at [1283, 381] on div "Camera OrthographicCamera PerspectiveCamera Objects 23 Vertices 3,757 Triangles…" at bounding box center [660, 381] width 1321 height 710
click at [1412, 81] on div "New Material" at bounding box center [1444, 85] width 230 height 20
click at [1402, 98] on div "Atoms" at bounding box center [1444, 104] width 230 height 20
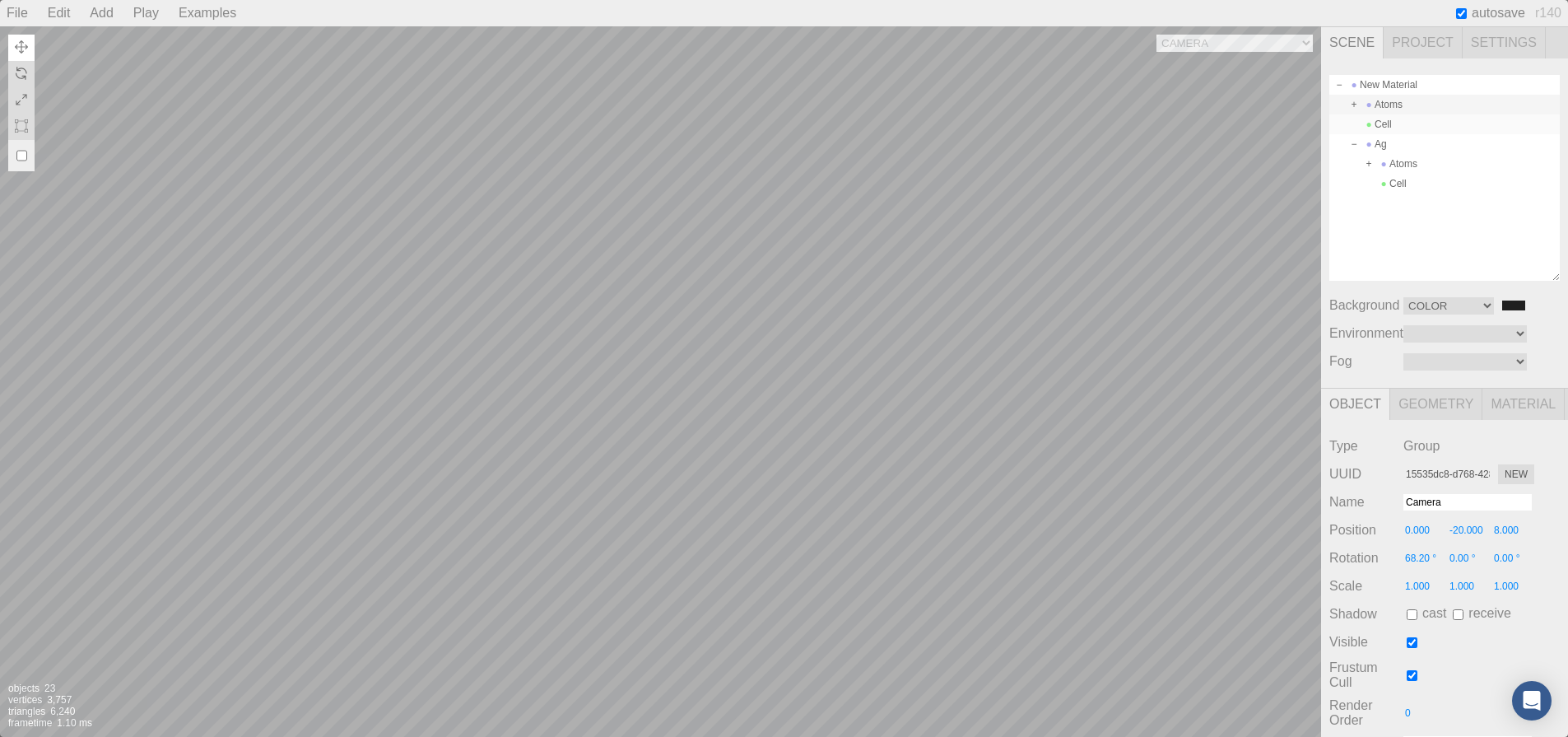
click at [1398, 122] on div "Cell" at bounding box center [1444, 124] width 230 height 20
click at [1396, 141] on div "Ag" at bounding box center [1444, 144] width 230 height 20
click at [629, 356] on div "Camera OrthographicCamera PerspectiveCamera Objects 23 Vertices 3,757 Triangles…" at bounding box center [660, 381] width 1321 height 710
click at [1423, 167] on div "Atoms" at bounding box center [1444, 164] width 230 height 20
click at [1437, 192] on div "Cell" at bounding box center [1444, 183] width 230 height 20
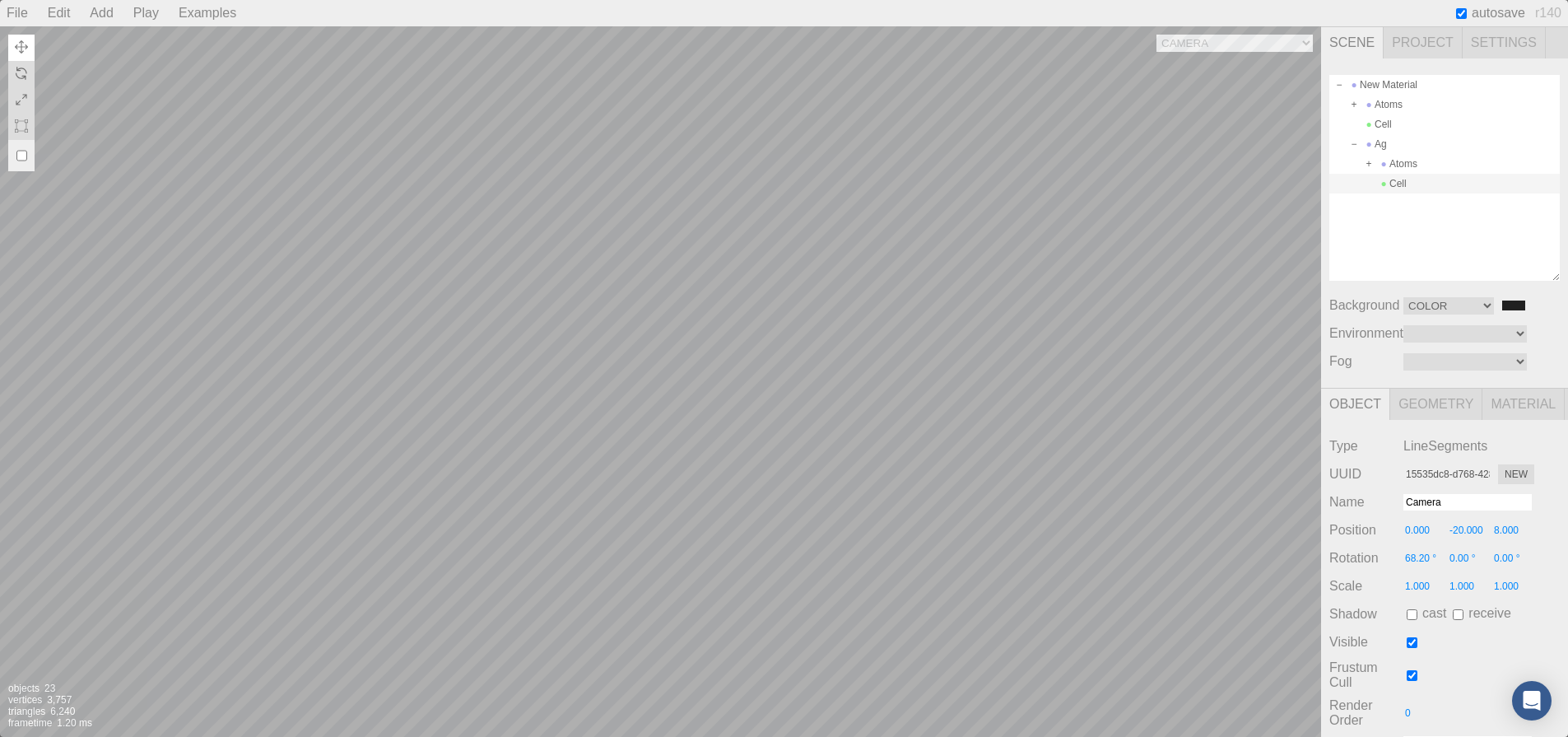
click at [593, 363] on div "Camera OrthographicCamera PerspectiveCamera Objects 23 Vertices 3,757 Triangles…" at bounding box center [660, 381] width 1321 height 710
click at [953, 314] on div "Camera OrthographicCamera PerspectiveCamera Objects 23 Vertices 3,757 Triangles…" at bounding box center [660, 381] width 1321 height 710
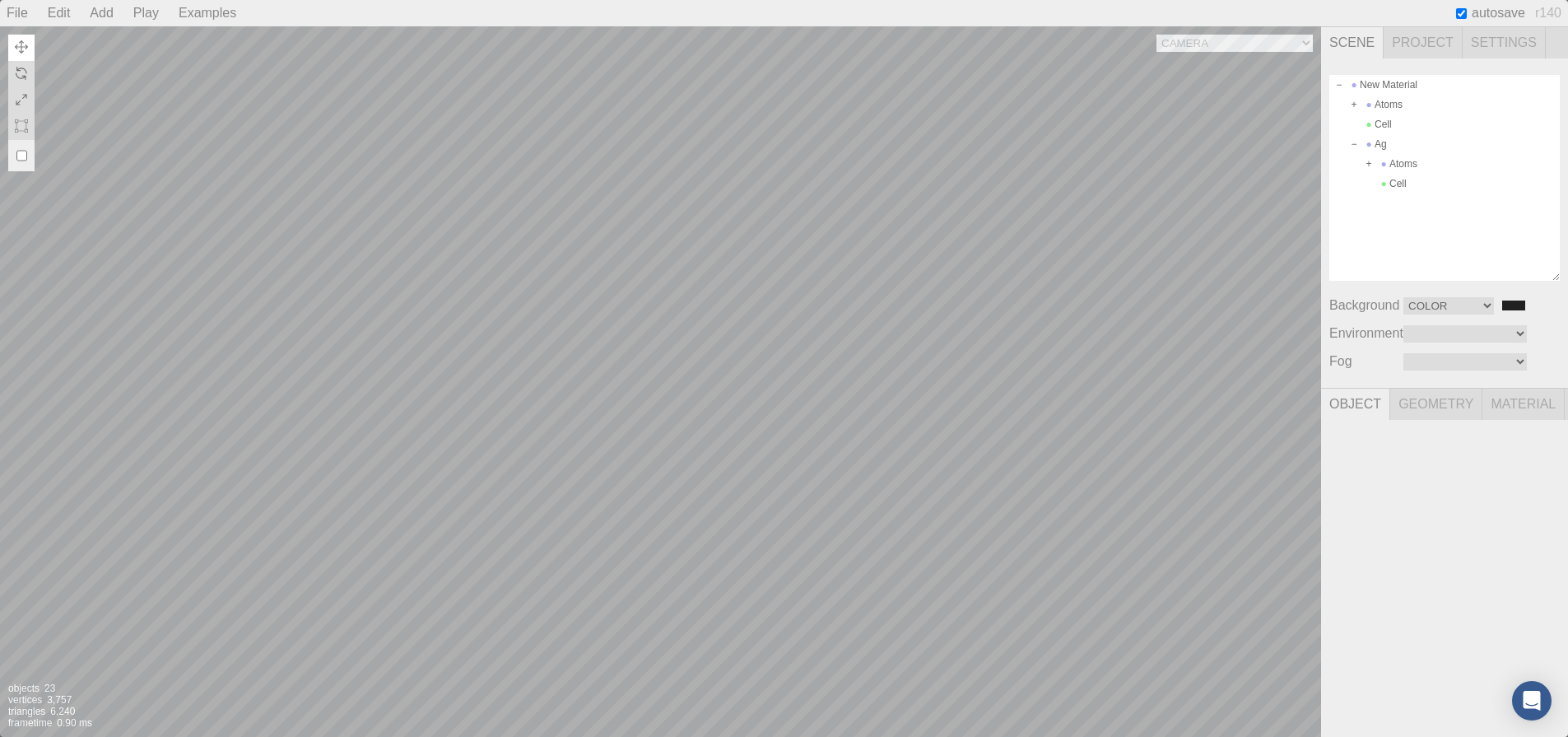
click at [995, 317] on div "Camera OrthographicCamera PerspectiveCamera Objects 23 Vertices 3,757 Triangles…" at bounding box center [660, 381] width 1321 height 710
click at [1386, 107] on div "Atoms" at bounding box center [1444, 104] width 230 height 20
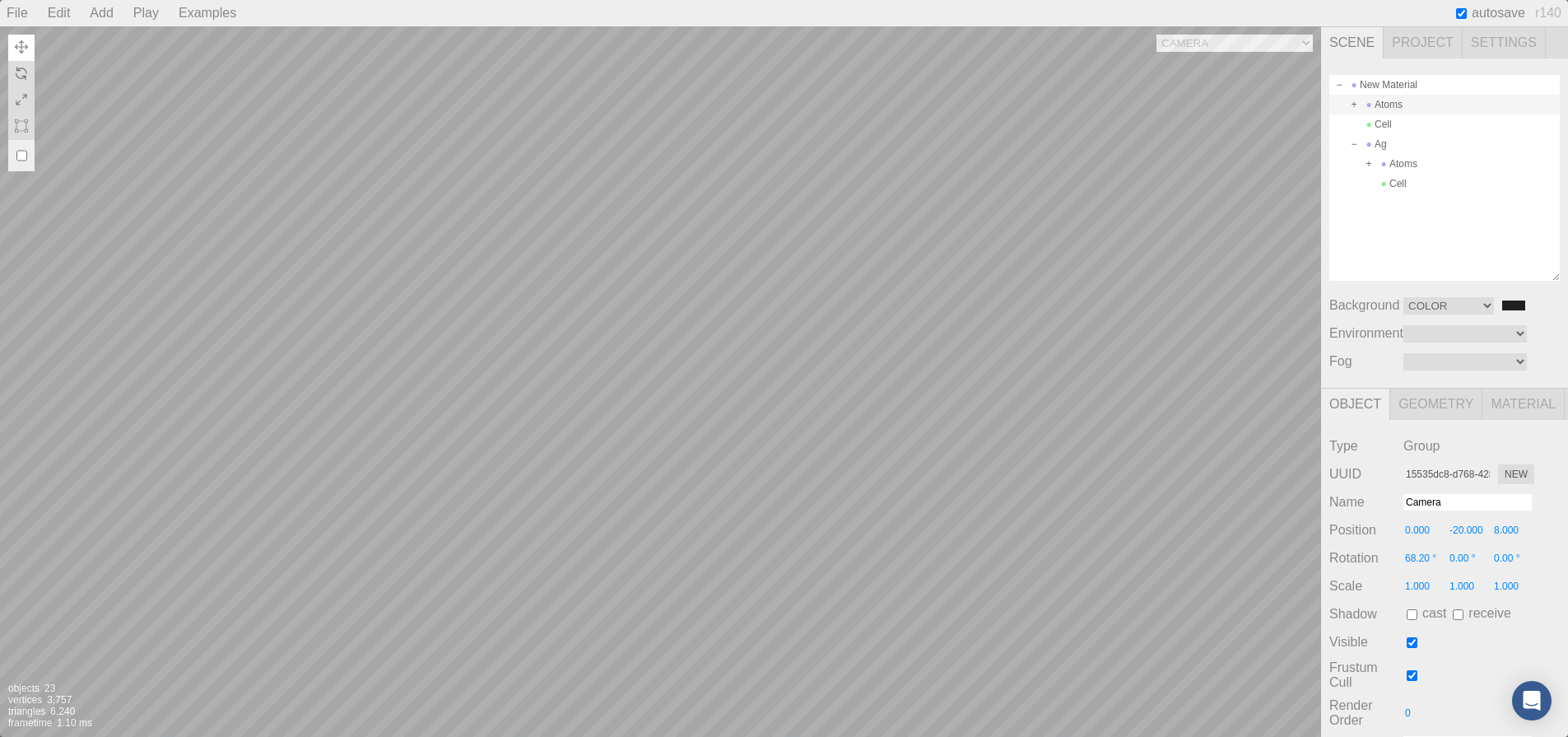
click at [733, 384] on div "Camera OrthographicCamera PerspectiveCamera Objects 23 Vertices 3,757 Triangles…" at bounding box center [660, 381] width 1321 height 710
click at [1413, 168] on div "Atoms" at bounding box center [1444, 164] width 230 height 20
click at [685, 294] on div "Camera OrthographicCamera PerspectiveCamera Objects 23 Vertices 3,757 Triangles…" at bounding box center [660, 381] width 1321 height 710
click at [962, 298] on div "Camera OrthographicCamera PerspectiveCamera Objects 23 Vertices 3,757 Triangles…" at bounding box center [660, 381] width 1321 height 710
click at [1122, 288] on div "Camera OrthographicCamera PerspectiveCamera Objects 23 Vertices 3,757 Triangles…" at bounding box center [660, 381] width 1321 height 710
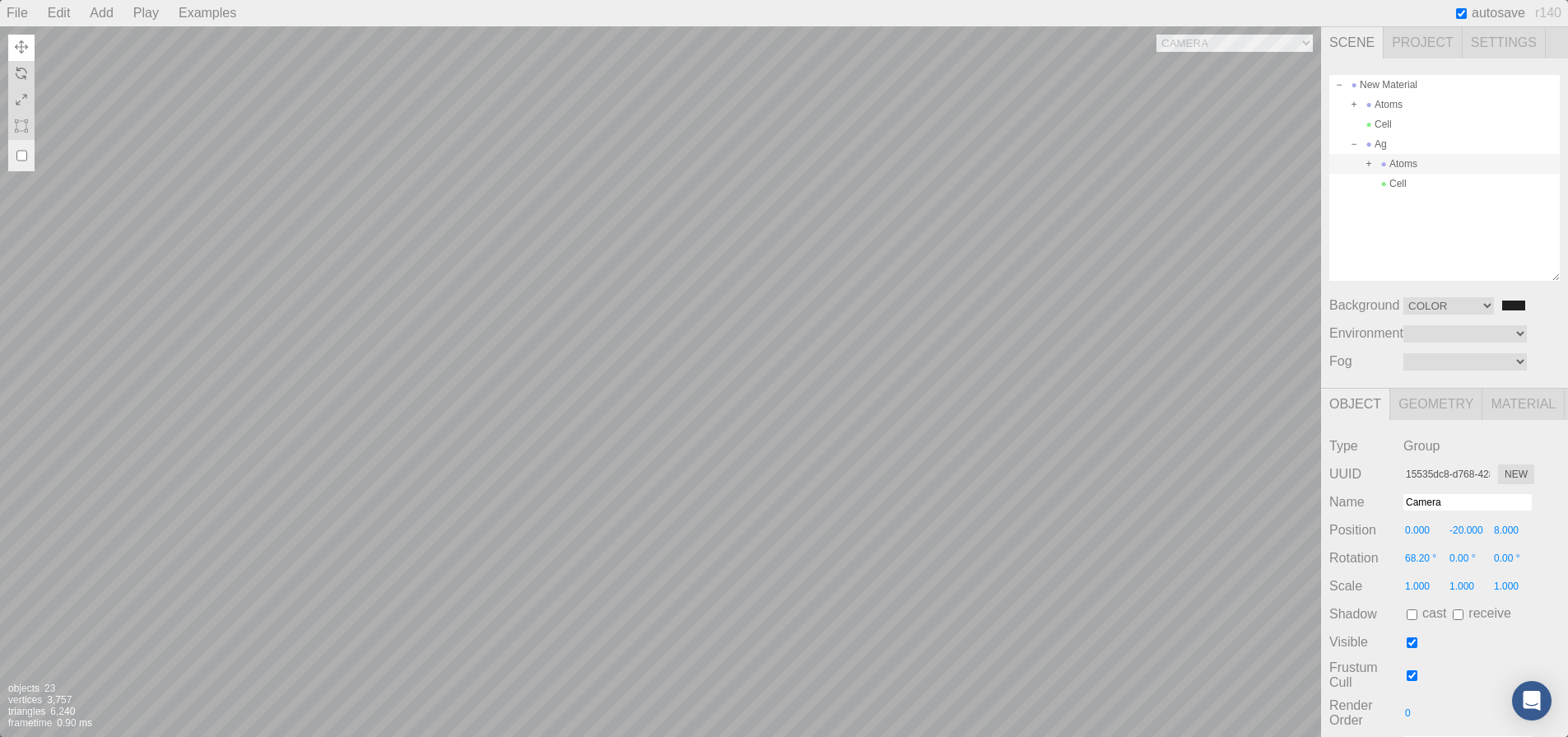
click at [616, 348] on div "Camera OrthographicCamera PerspectiveCamera Objects 23 Vertices 3,757 Triangles…" at bounding box center [660, 381] width 1321 height 710
click at [1405, 112] on div "Atoms" at bounding box center [1444, 104] width 230 height 20
click at [597, 323] on div "Camera OrthographicCamera PerspectiveCamera Objects 23 Vertices 3,757 Triangles…" at bounding box center [660, 381] width 1321 height 710
click at [635, 285] on div "Camera OrthographicCamera PerspectiveCamera Objects 23 Vertices 3,757 Triangles…" at bounding box center [660, 381] width 1321 height 710
click at [634, 358] on div "Camera OrthographicCamera PerspectiveCamera Objects 23 Vertices 3,757 Triangles…" at bounding box center [660, 381] width 1321 height 710
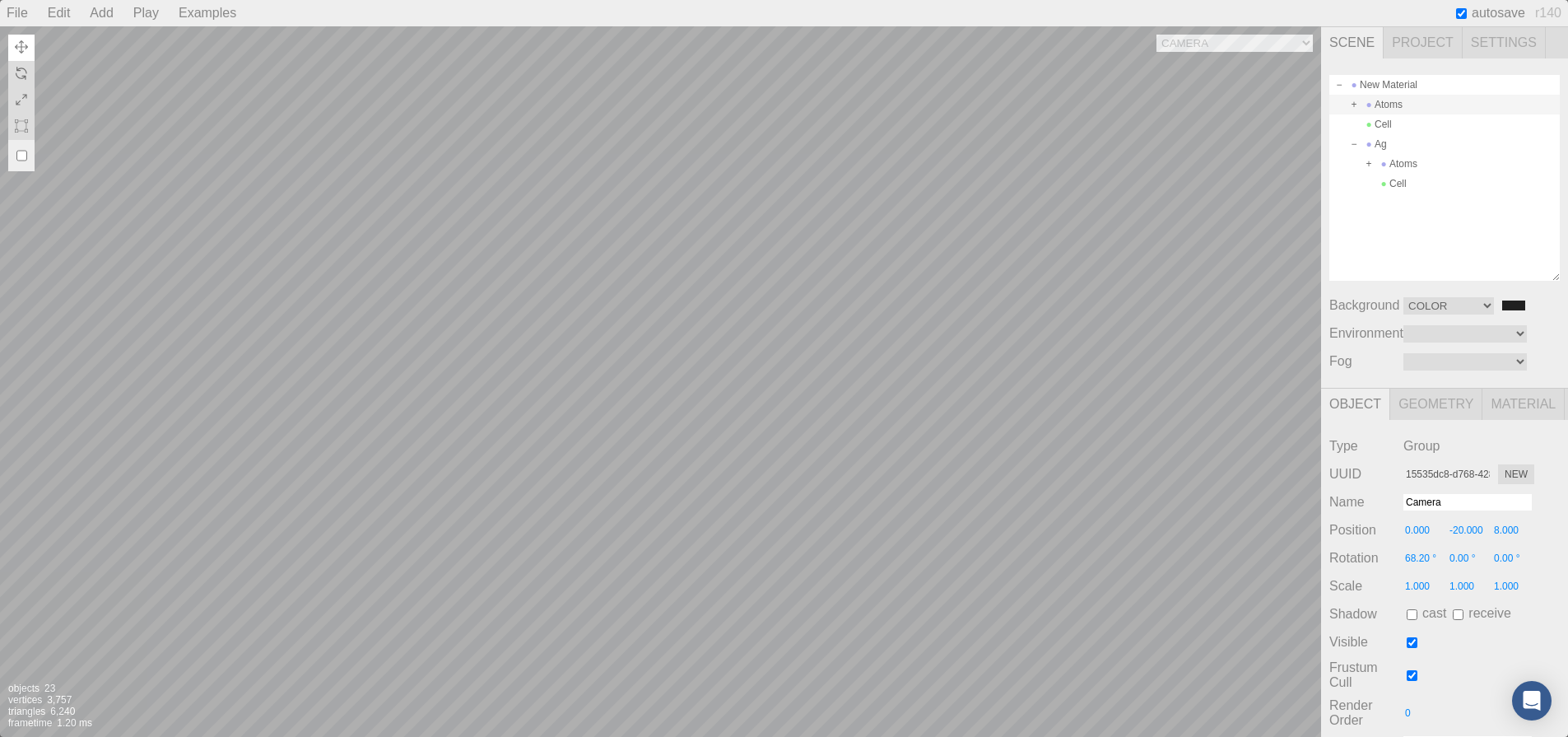
click at [767, 338] on div "Camera OrthographicCamera PerspectiveCamera Objects 23 Vertices 3,757 Triangles…" at bounding box center [660, 381] width 1321 height 710
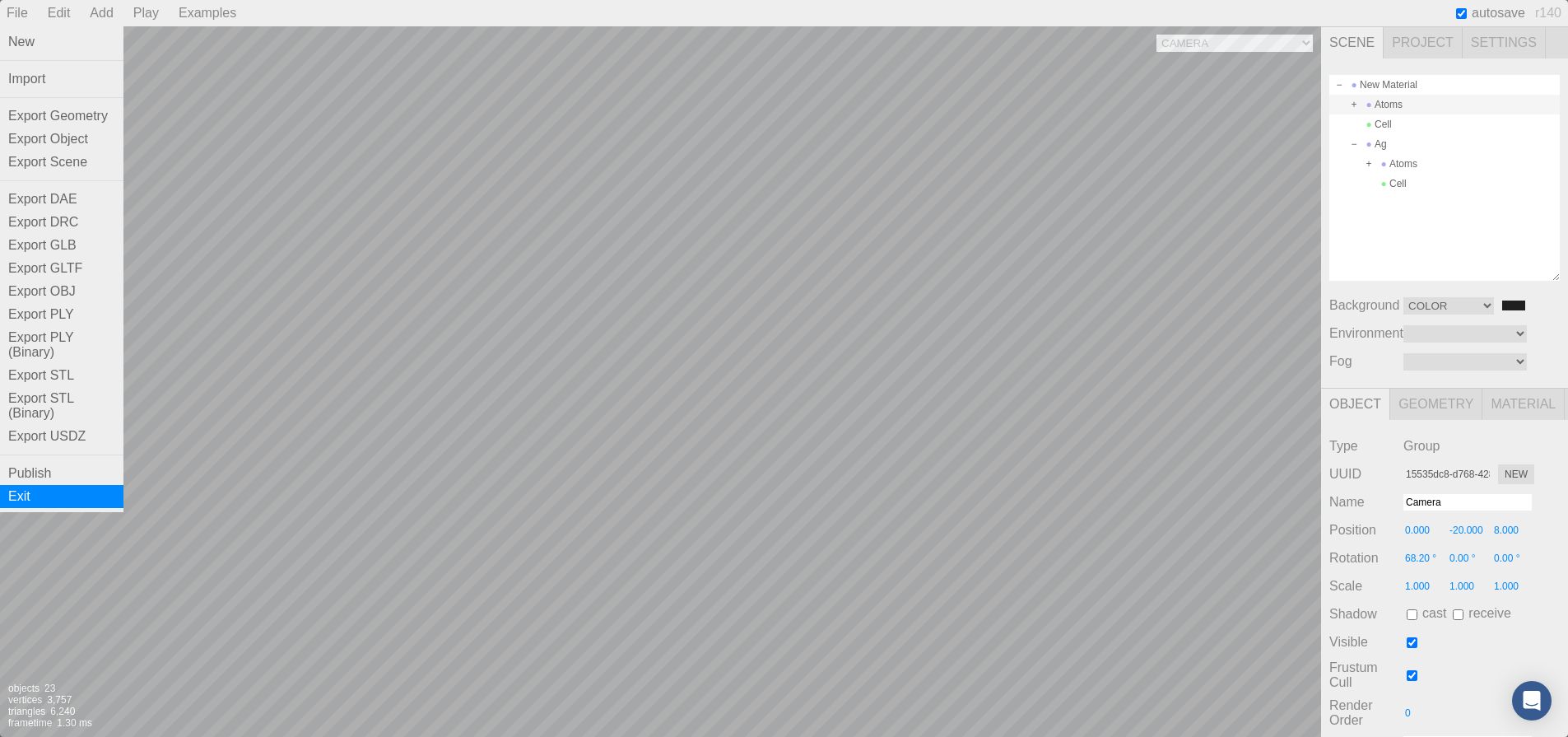
click at [23, 499] on div "Exit" at bounding box center [61, 496] width 123 height 23
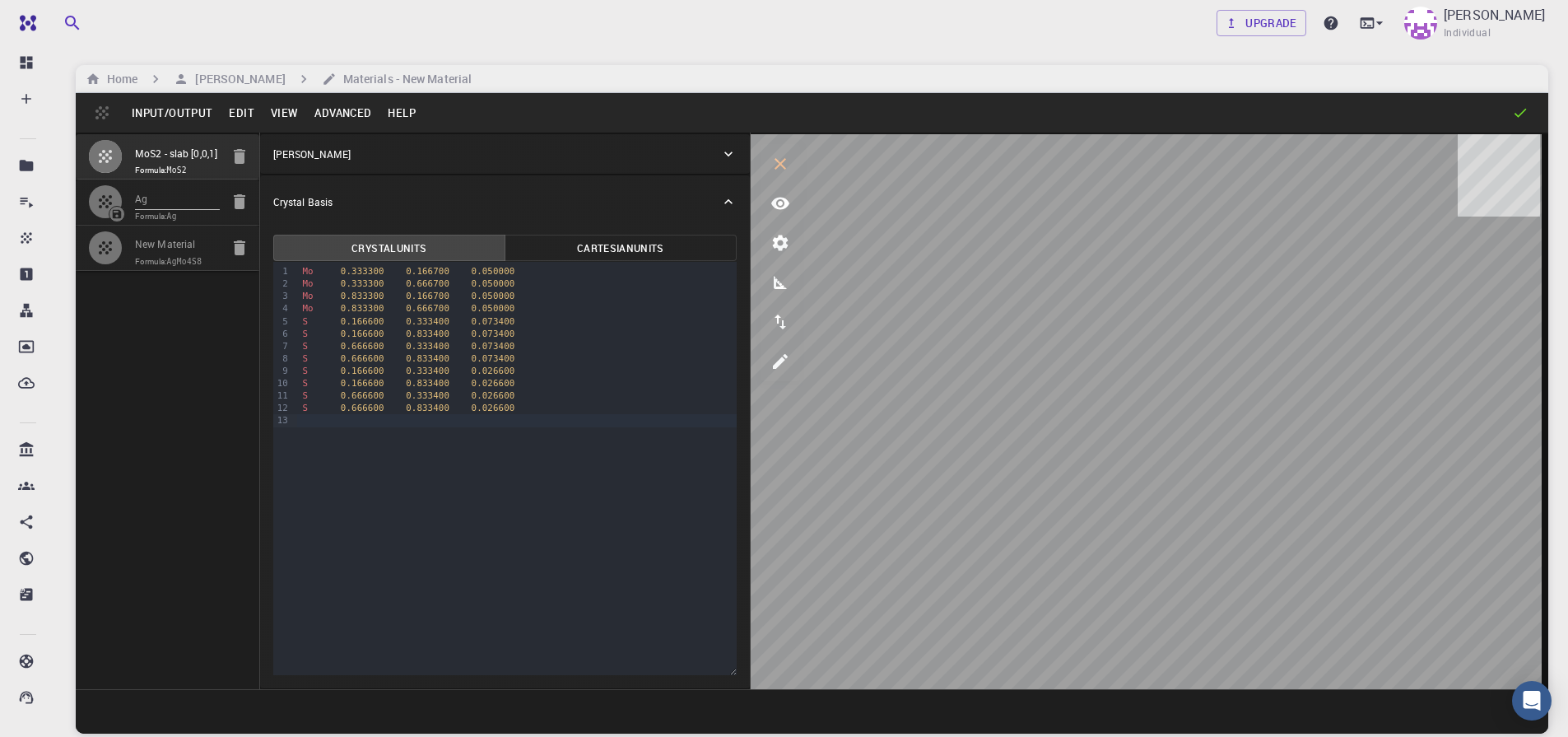
click at [157, 263] on span "Formula: AgMo4S8" at bounding box center [177, 261] width 85 height 13
type input "6.384500026702881"
type input "6.384440981957711"
type input "66.8915023803711"
type input "119.99978709493834"
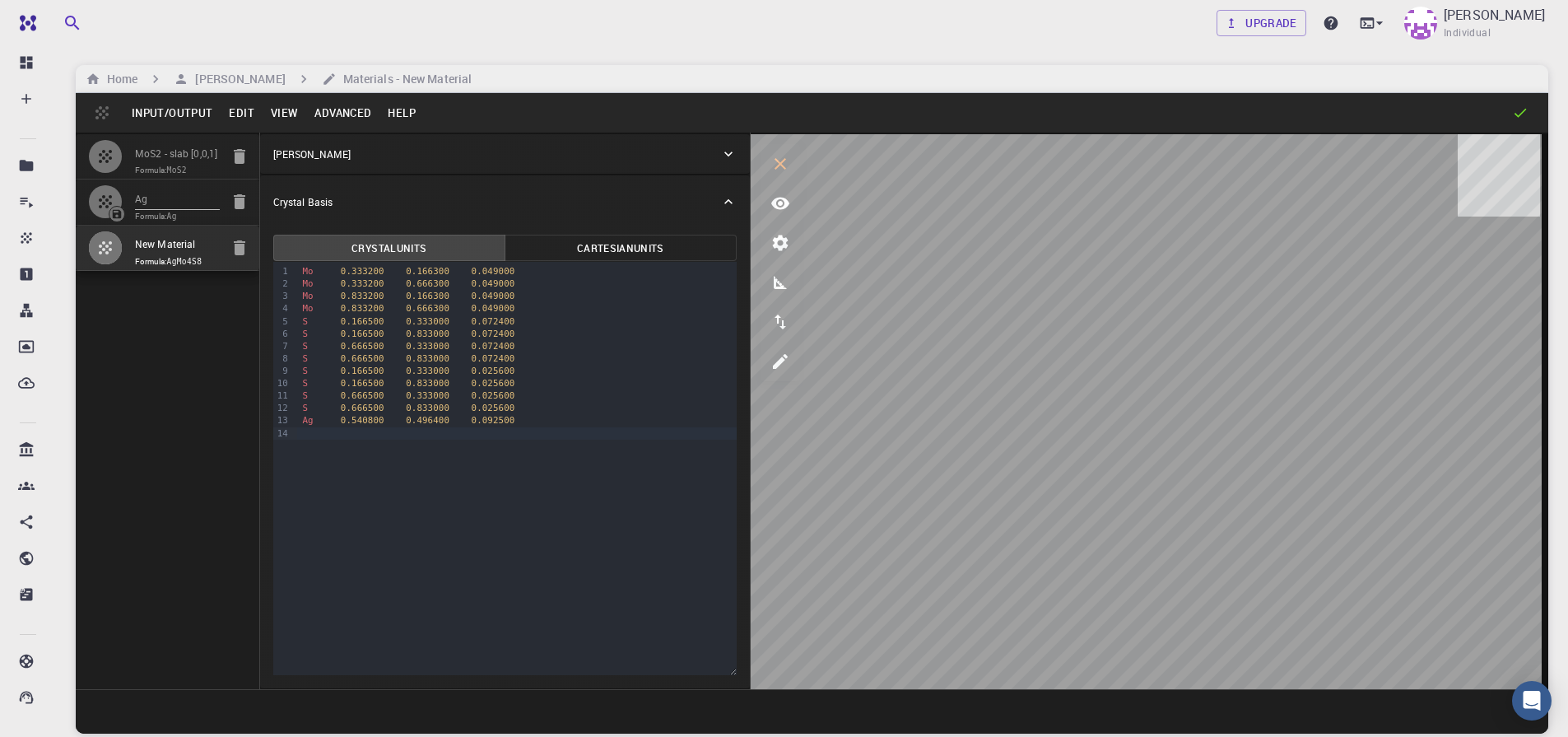
click at [178, 124] on button "Input/Output" at bounding box center [171, 112] width 98 height 27
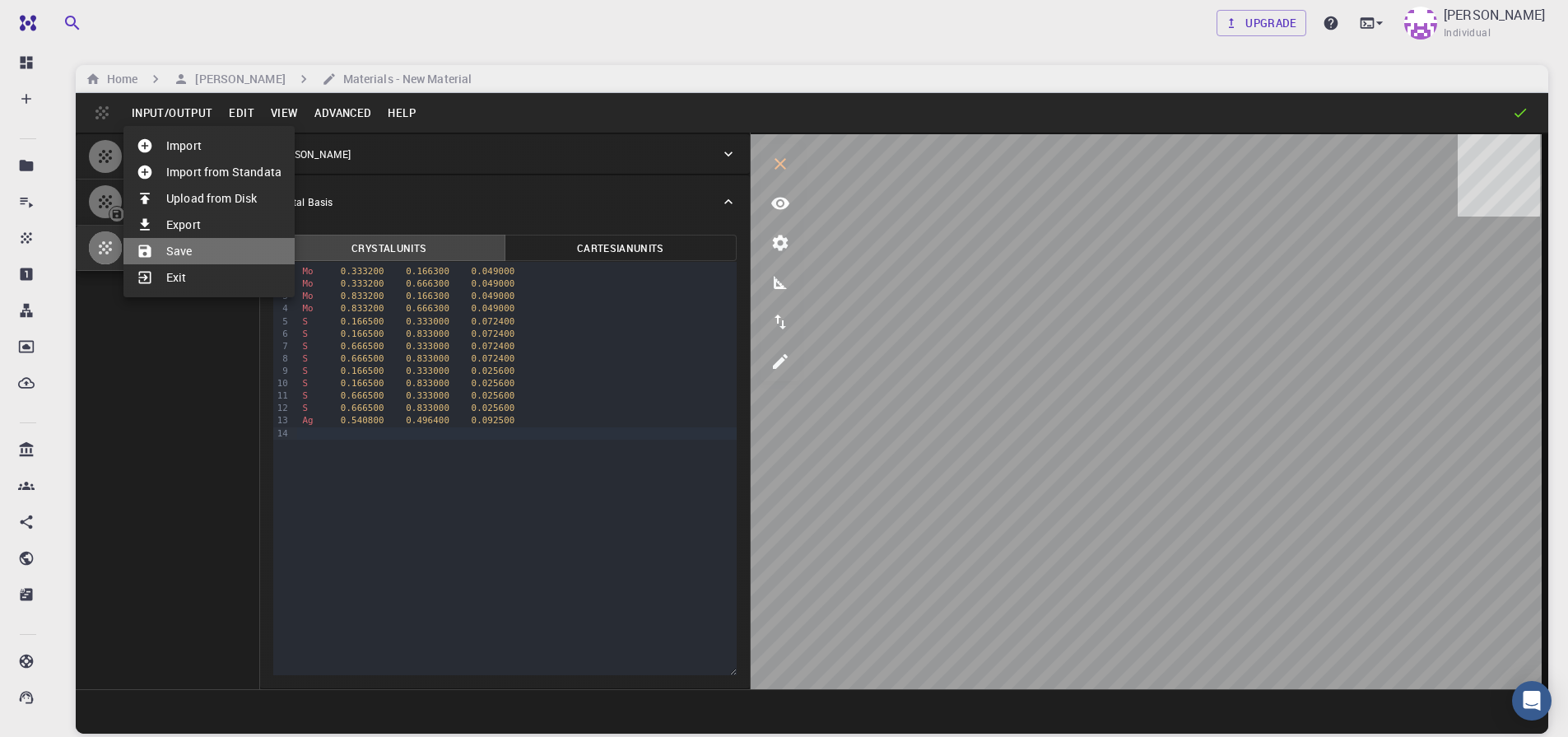
click at [200, 239] on li "Save" at bounding box center [209, 250] width 171 height 27
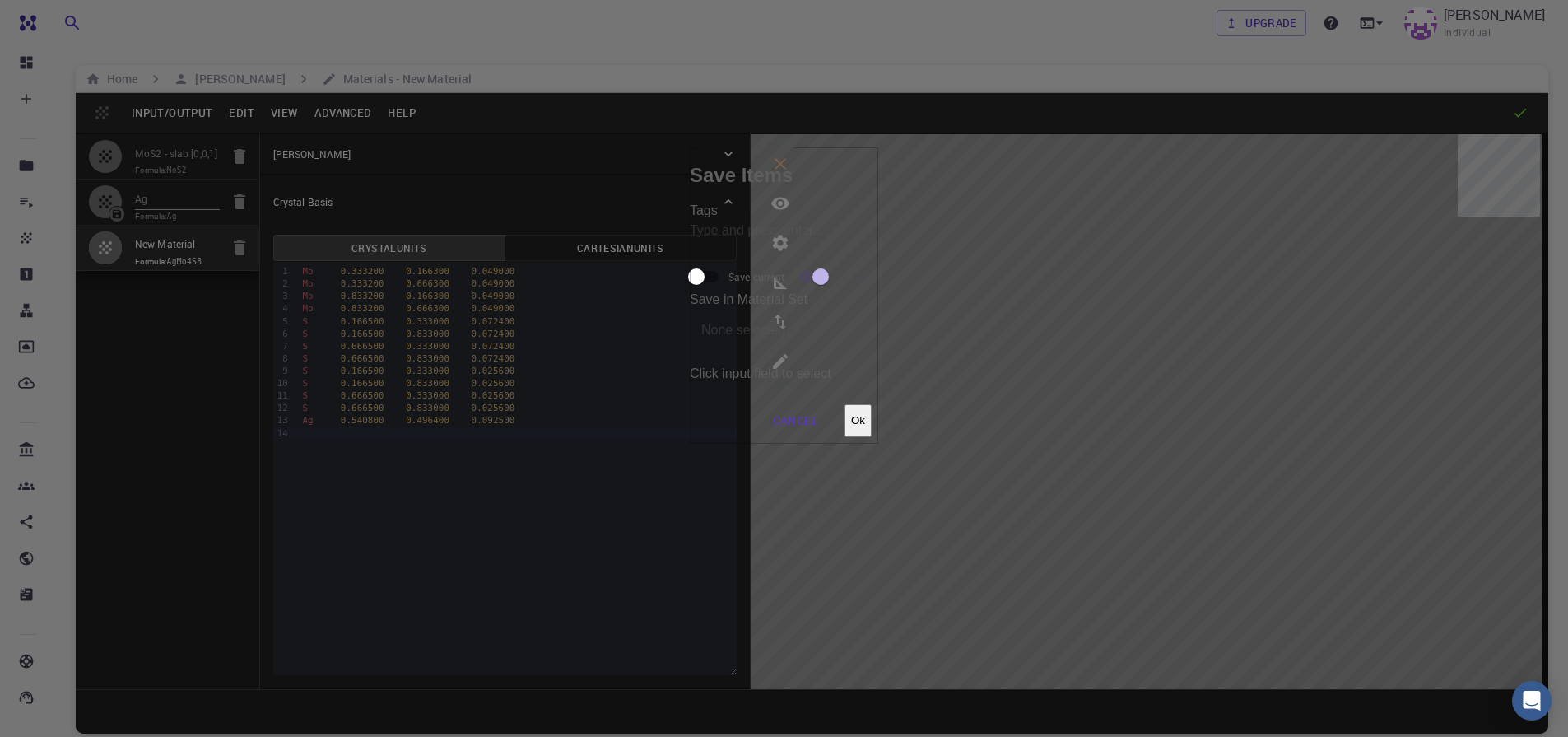
click at [872, 404] on button "Ok" at bounding box center [858, 420] width 28 height 33
